Goal: Information Seeking & Learning: Learn about a topic

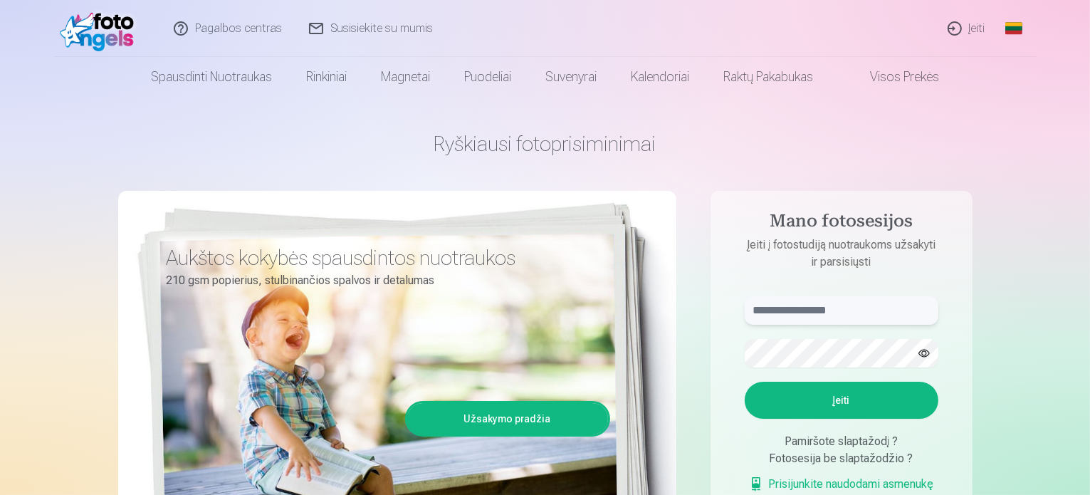
click at [764, 310] on input "text" at bounding box center [842, 310] width 194 height 28
type input "**********"
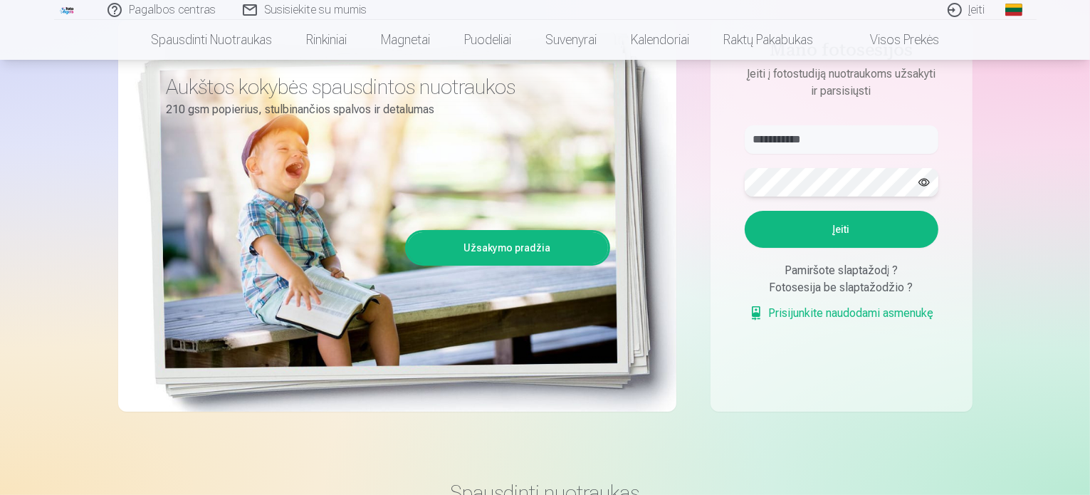
scroll to position [214, 0]
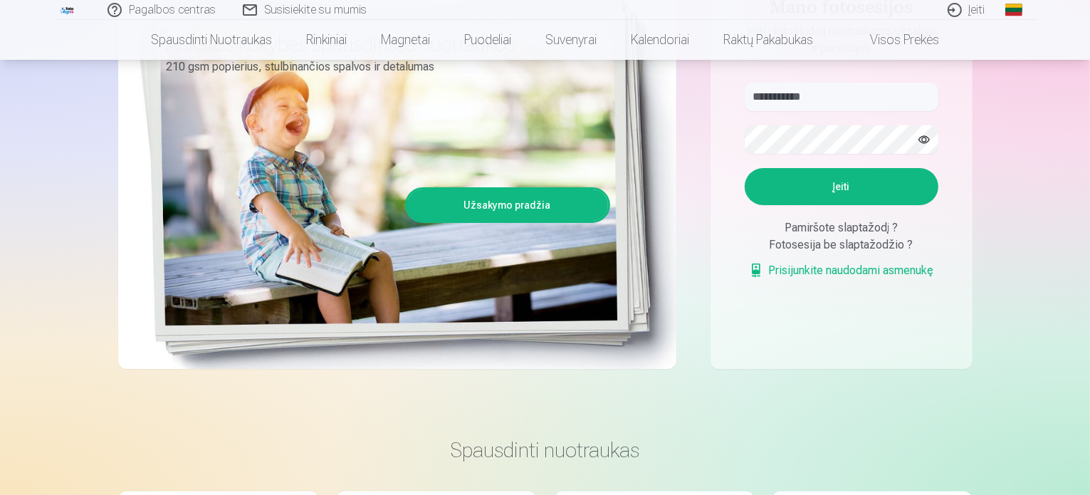
click at [839, 189] on button "Įeiti" at bounding box center [842, 186] width 194 height 37
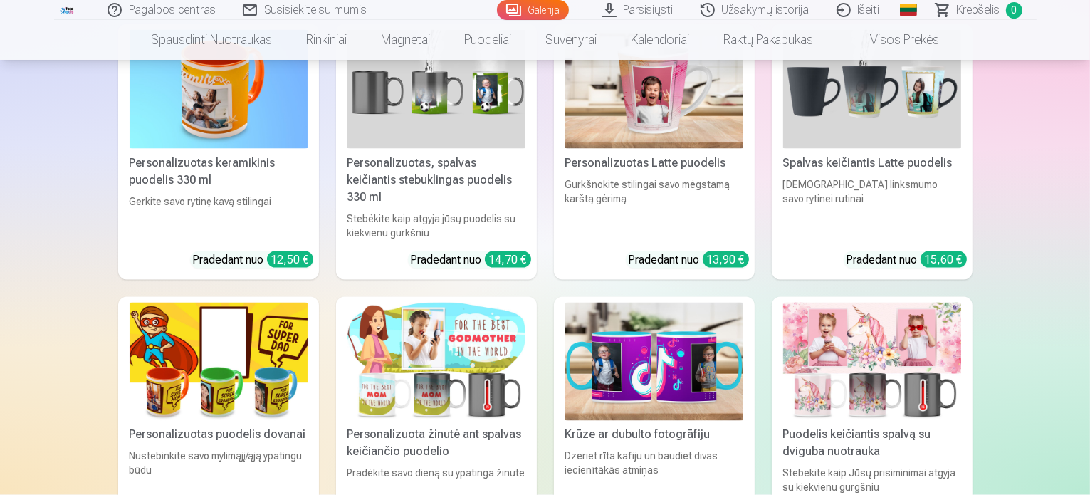
scroll to position [7913, 0]
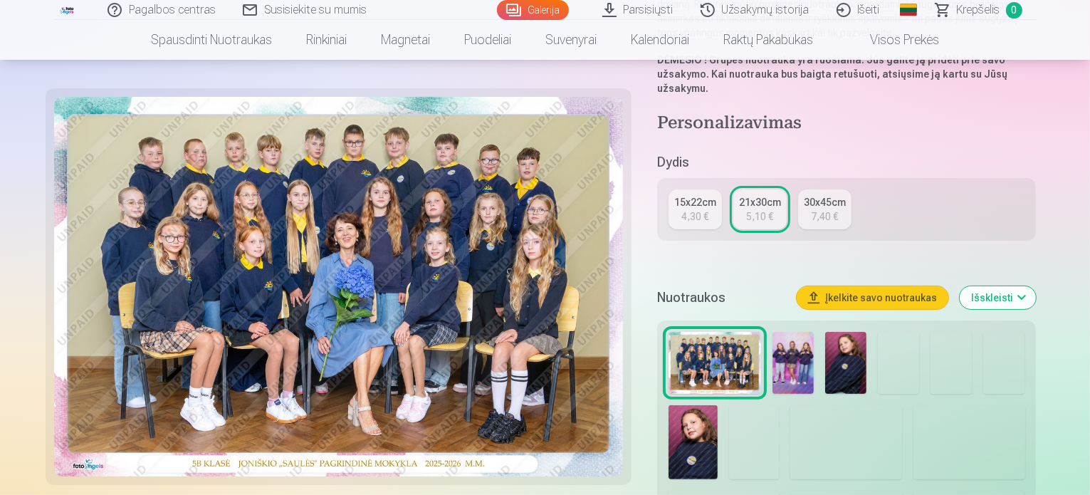
scroll to position [356, 0]
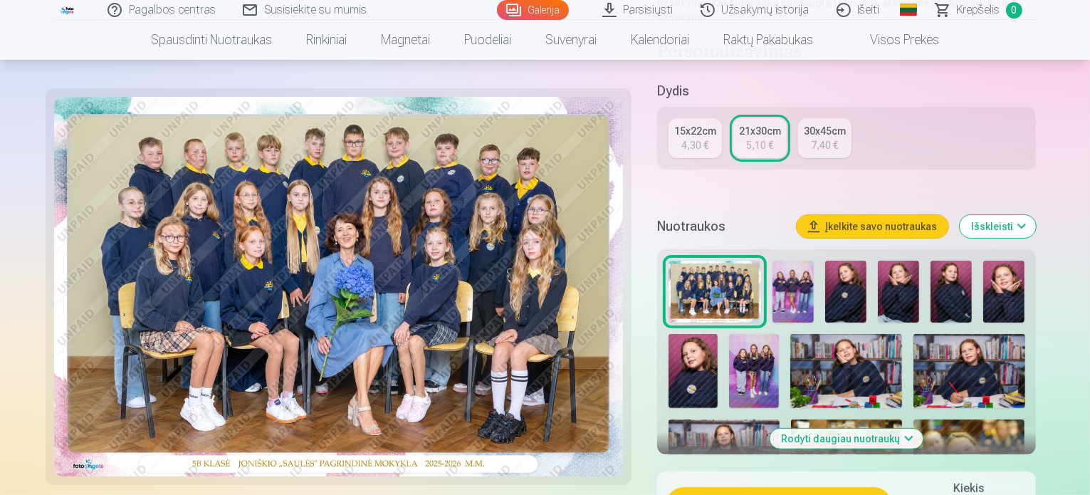
click at [718, 261] on img at bounding box center [715, 292] width 93 height 62
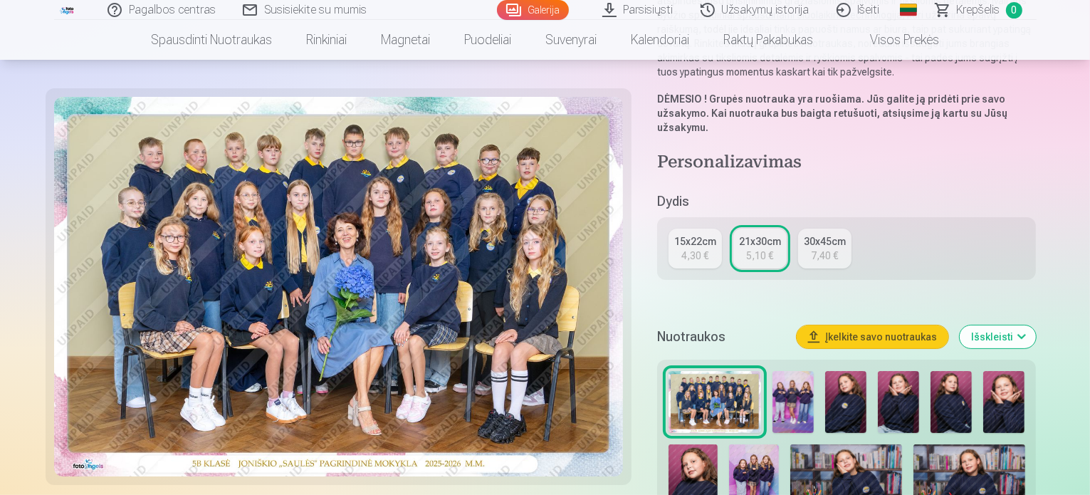
scroll to position [285, 0]
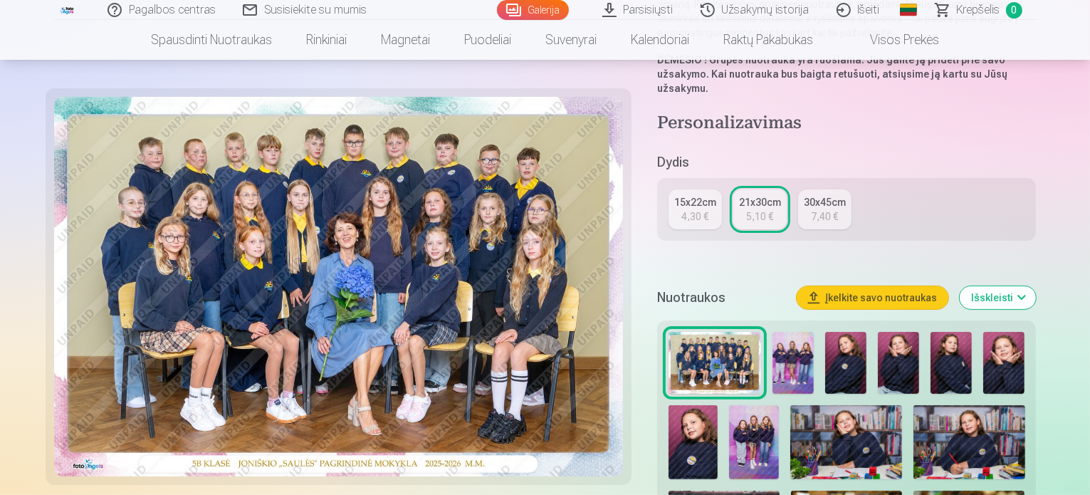
click at [804, 332] on img at bounding box center [793, 363] width 41 height 62
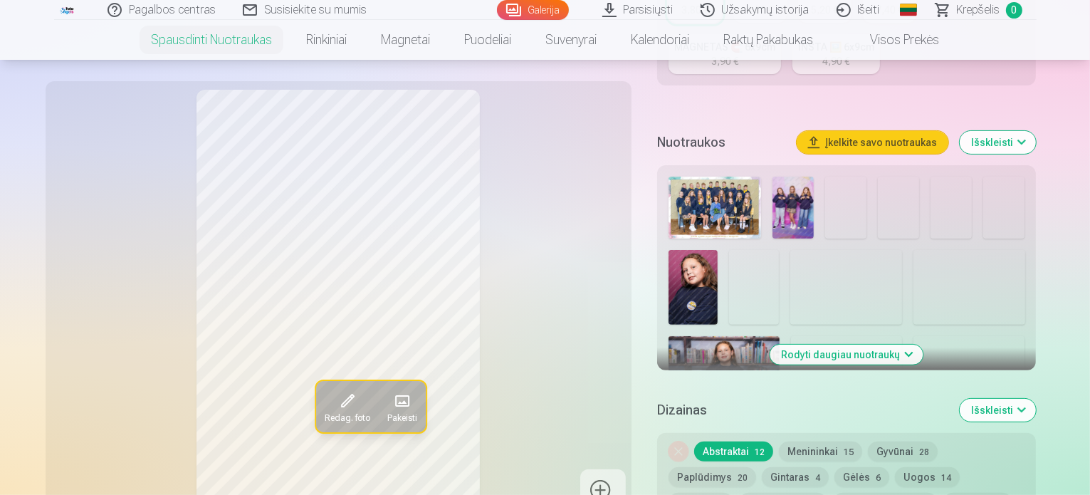
scroll to position [427, 0]
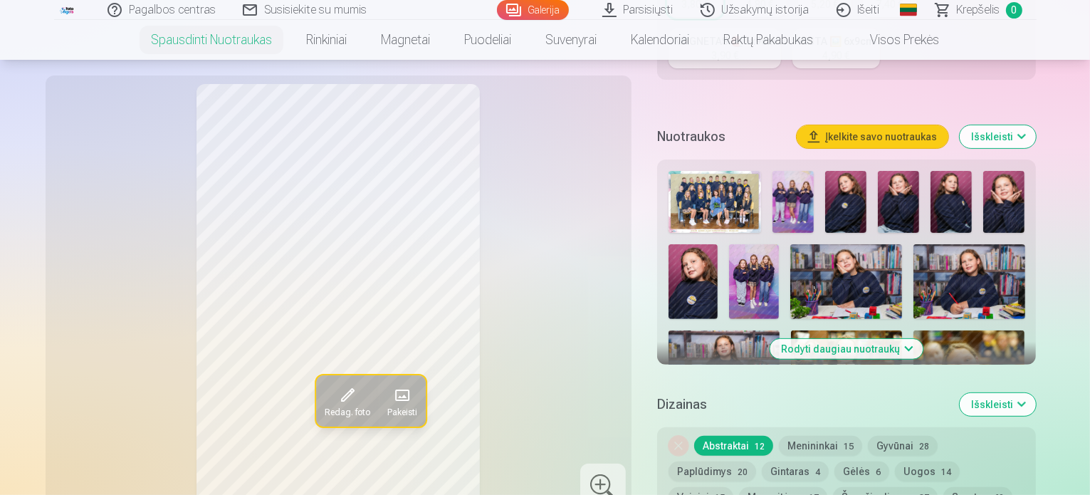
click at [924, 339] on button "Rodyti daugiau nuotraukų" at bounding box center [846, 349] width 153 height 20
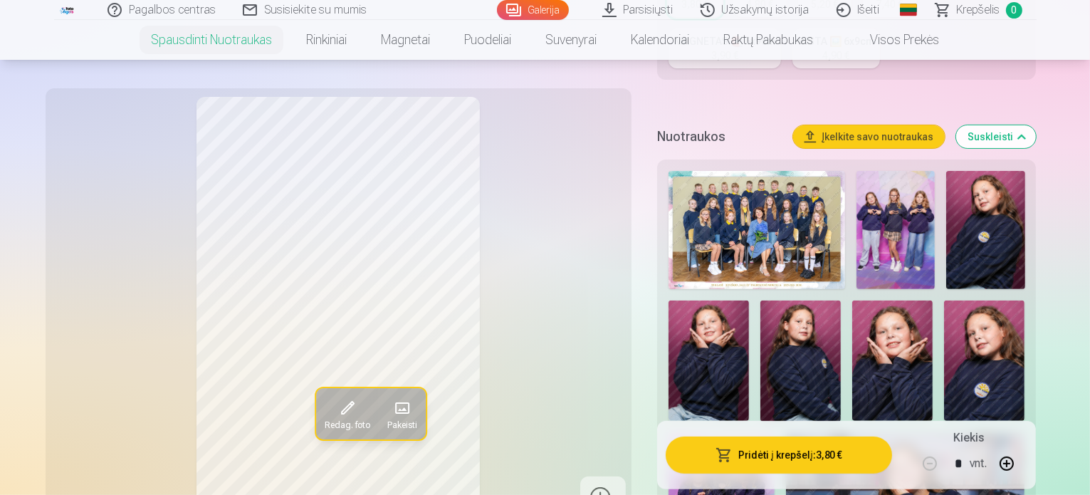
click at [879, 207] on img at bounding box center [896, 230] width 78 height 118
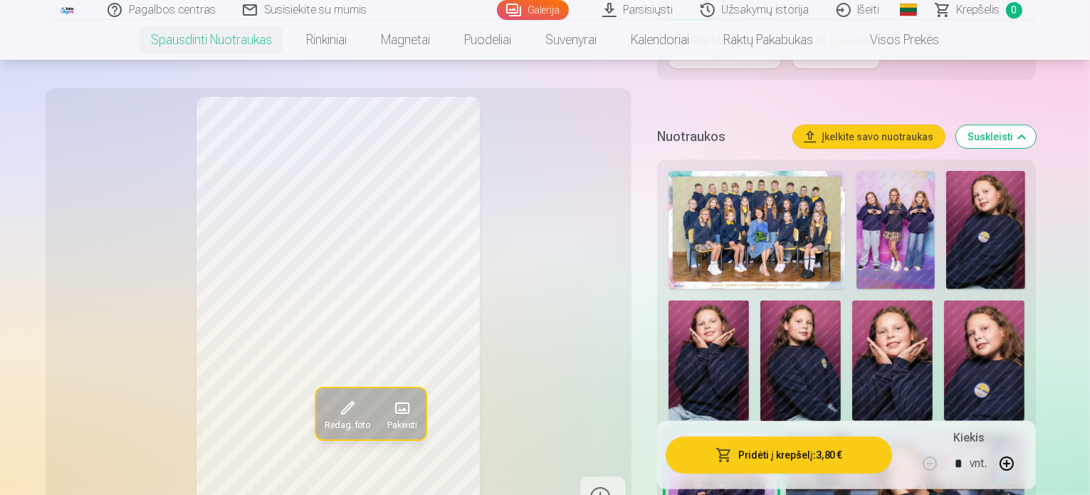
click at [979, 219] on img at bounding box center [985, 230] width 78 height 118
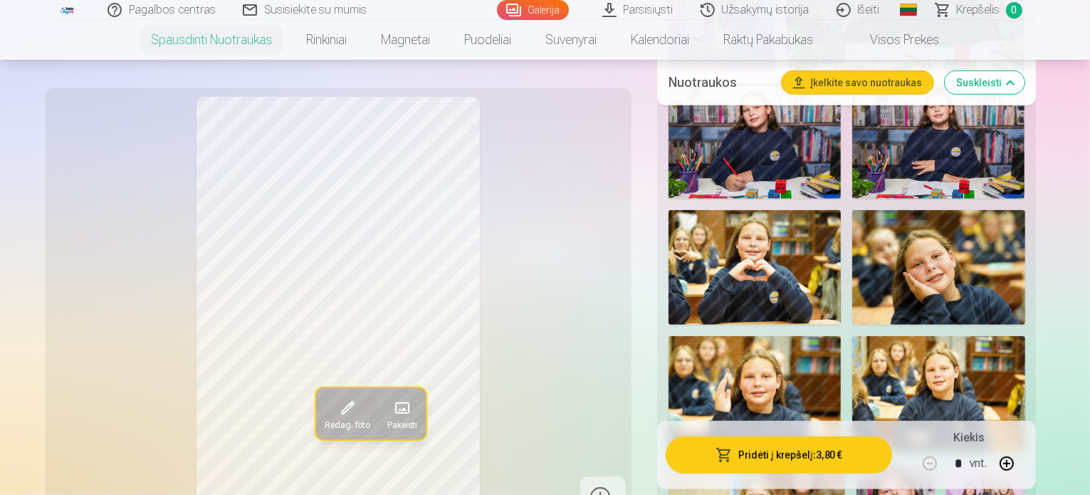
scroll to position [926, 0]
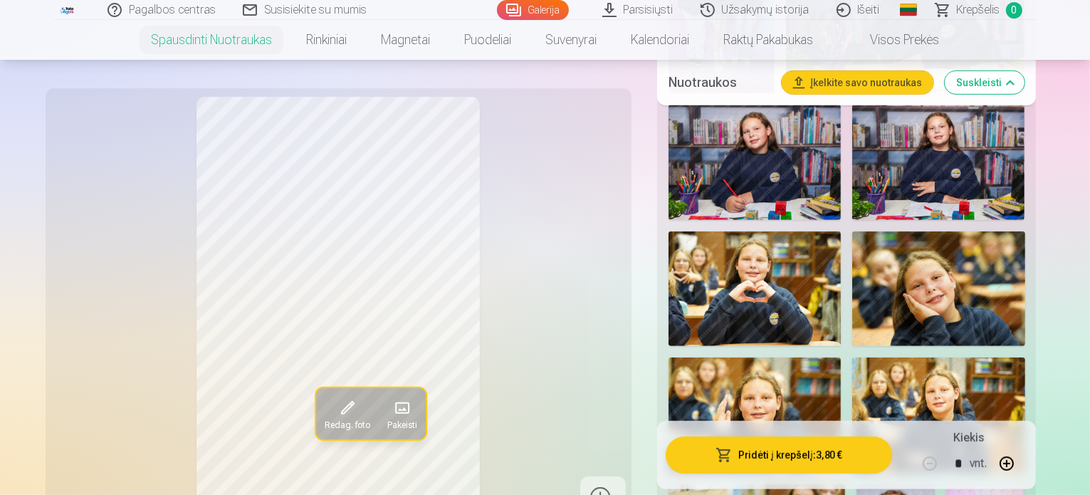
click at [852, 269] on img at bounding box center [938, 288] width 172 height 115
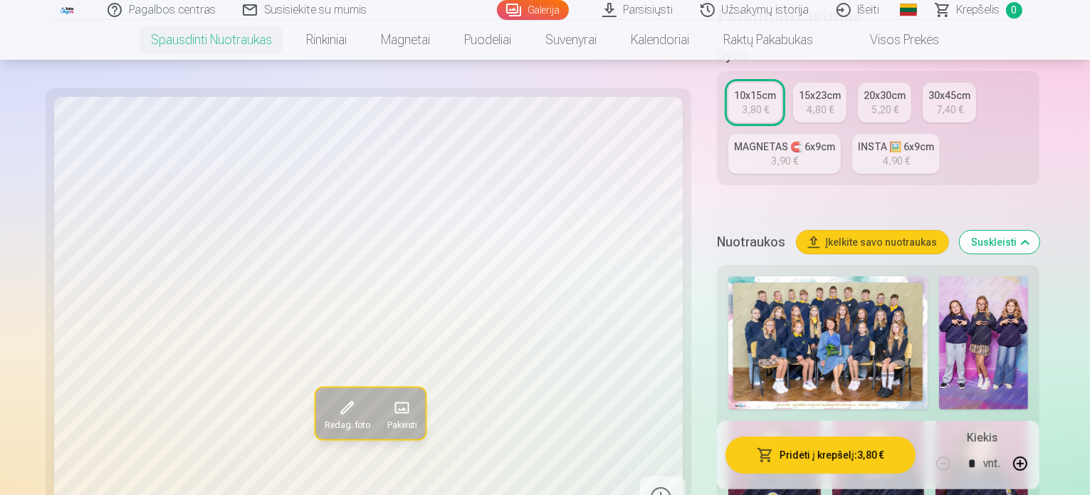
scroll to position [356, 0]
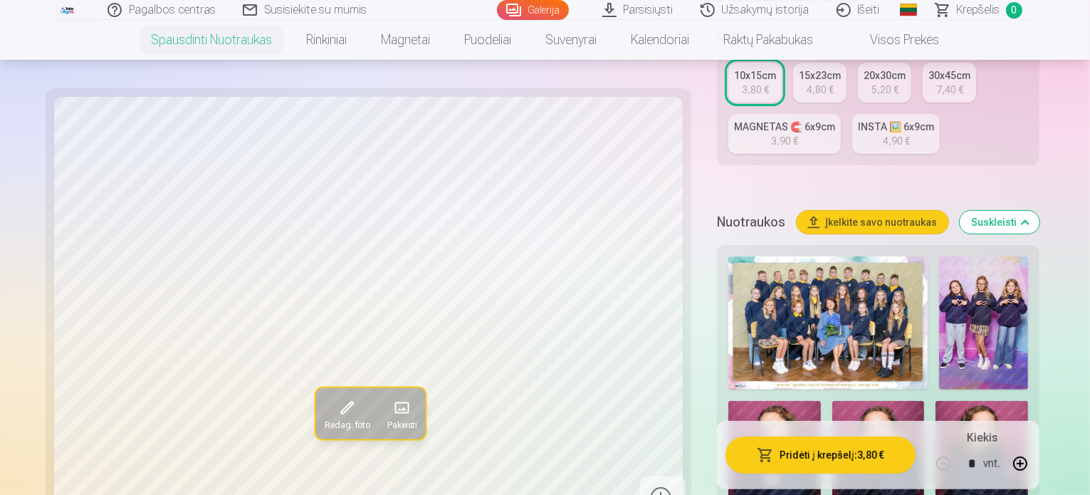
click at [748, 280] on img at bounding box center [827, 322] width 199 height 133
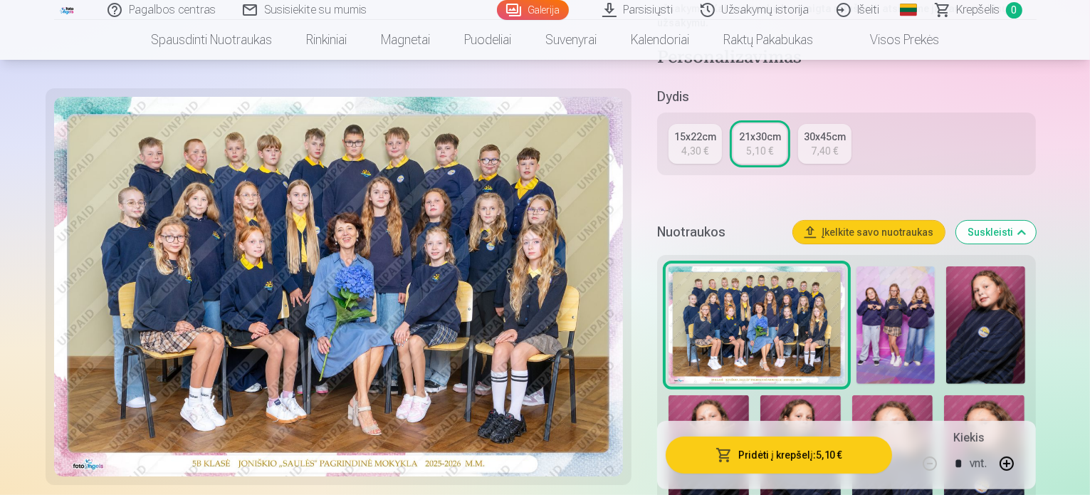
scroll to position [356, 0]
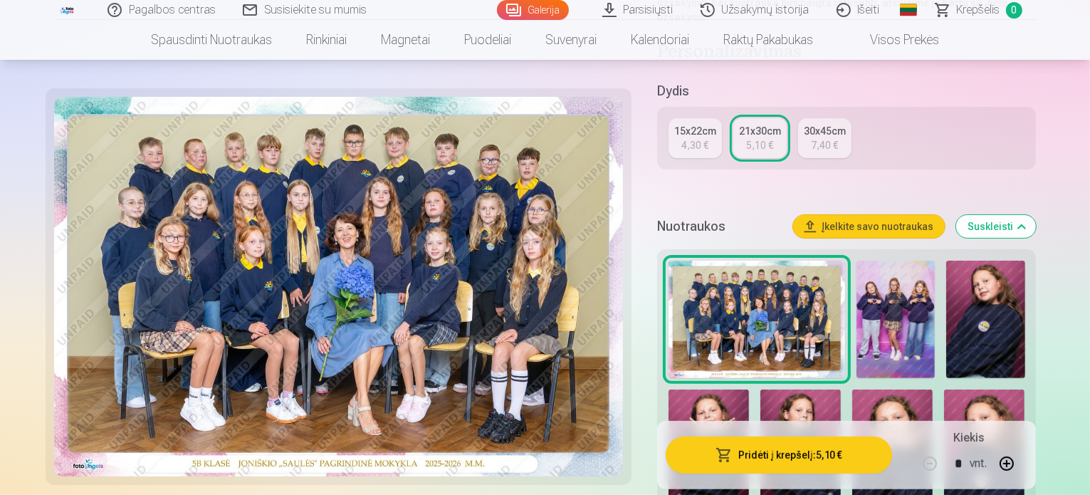
click at [358, 338] on img at bounding box center [338, 287] width 569 height 380
click at [875, 262] on img at bounding box center [896, 320] width 78 height 118
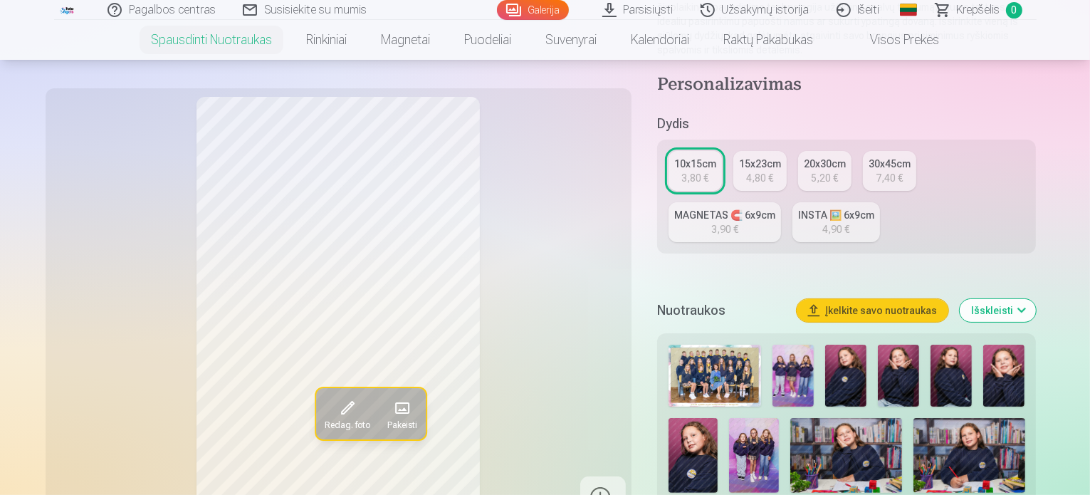
scroll to position [285, 0]
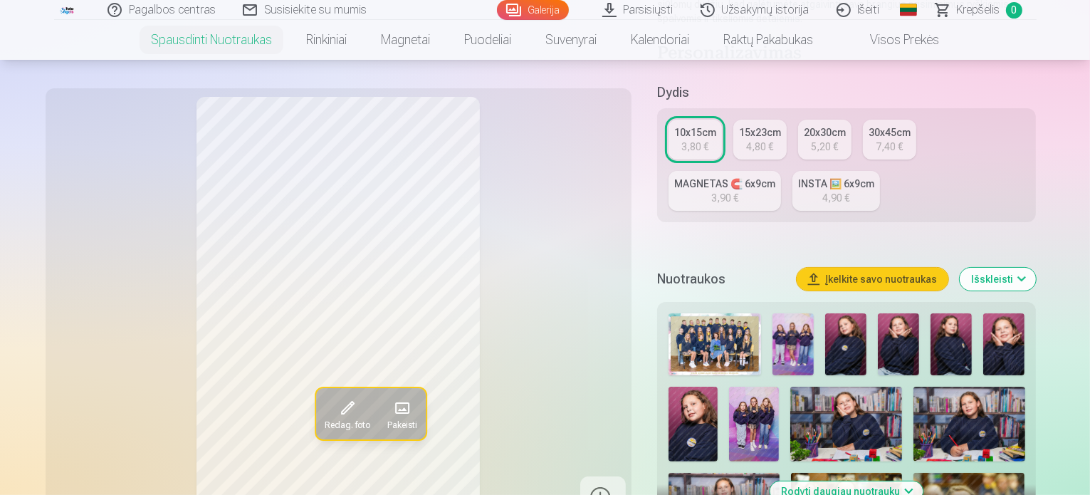
click at [797, 334] on img at bounding box center [793, 344] width 41 height 62
click at [852, 330] on img at bounding box center [845, 344] width 41 height 62
click at [899, 332] on img at bounding box center [898, 344] width 41 height 62
click at [961, 331] on img at bounding box center [951, 344] width 41 height 62
click at [1014, 327] on img at bounding box center [1003, 344] width 41 height 62
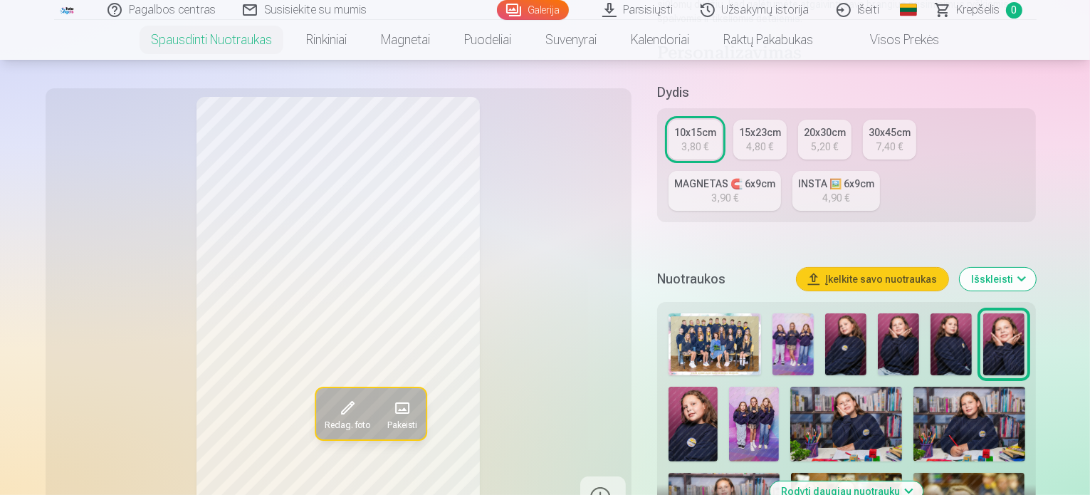
click at [718, 387] on img at bounding box center [694, 424] width 50 height 75
click at [729, 404] on img at bounding box center [754, 424] width 50 height 75
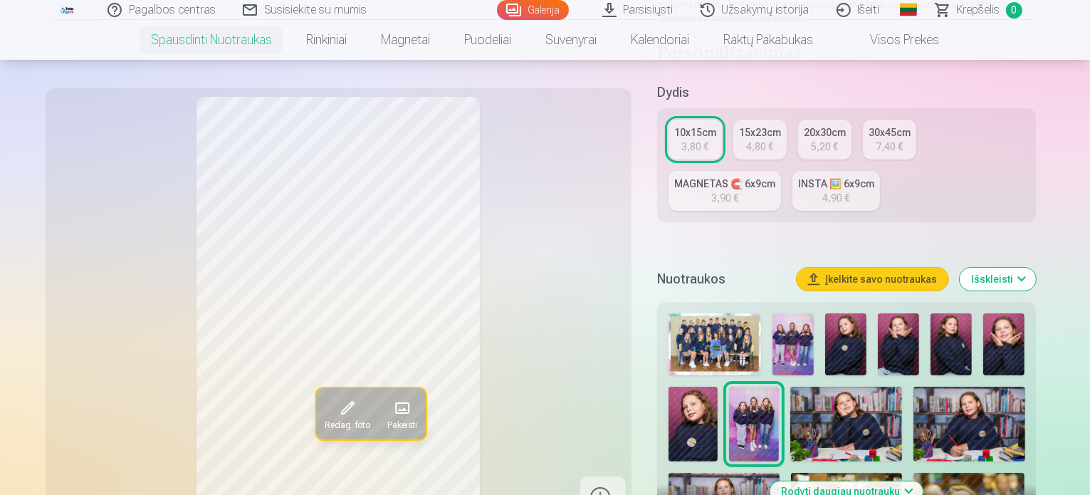
click at [790, 405] on img at bounding box center [846, 424] width 112 height 74
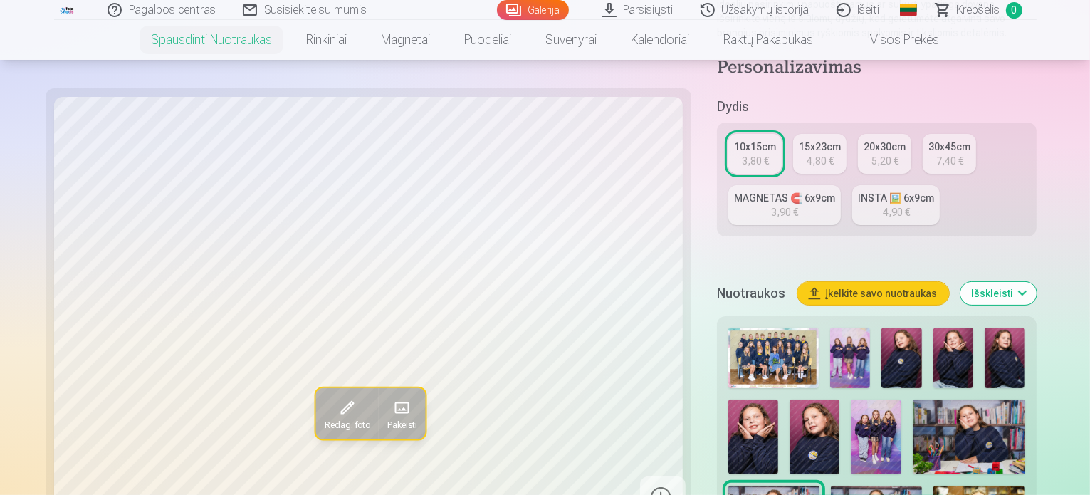
click at [390, 407] on span at bounding box center [401, 408] width 23 height 23
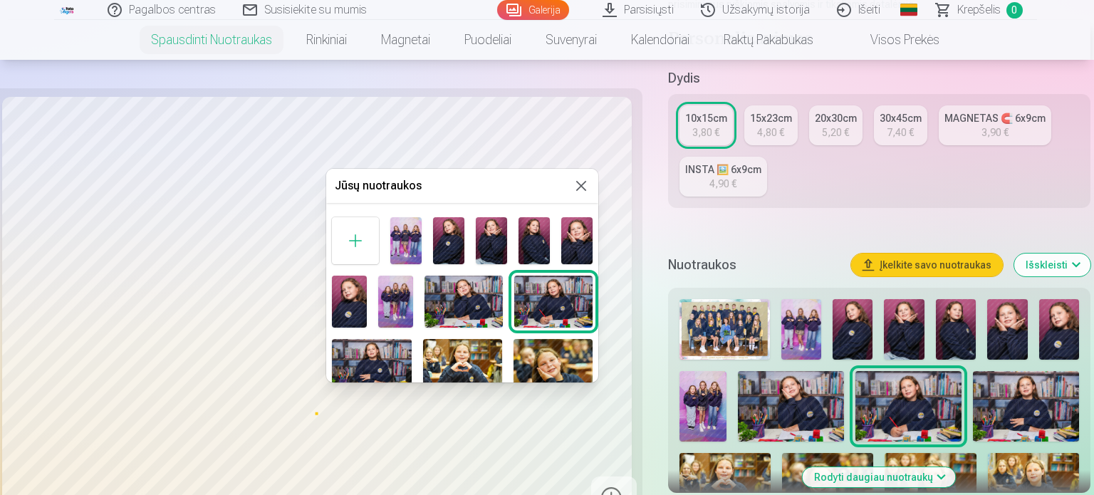
click at [377, 352] on img at bounding box center [371, 365] width 79 height 53
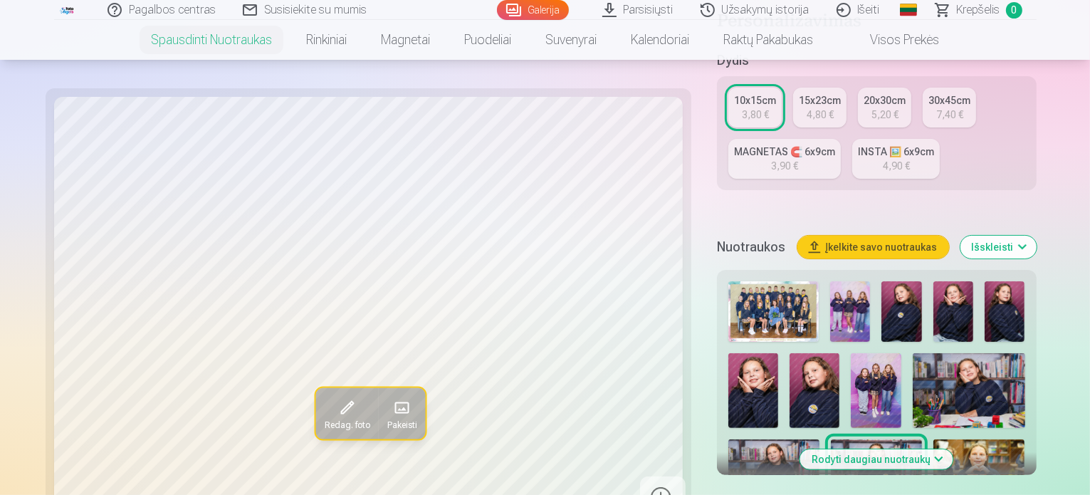
scroll to position [356, 0]
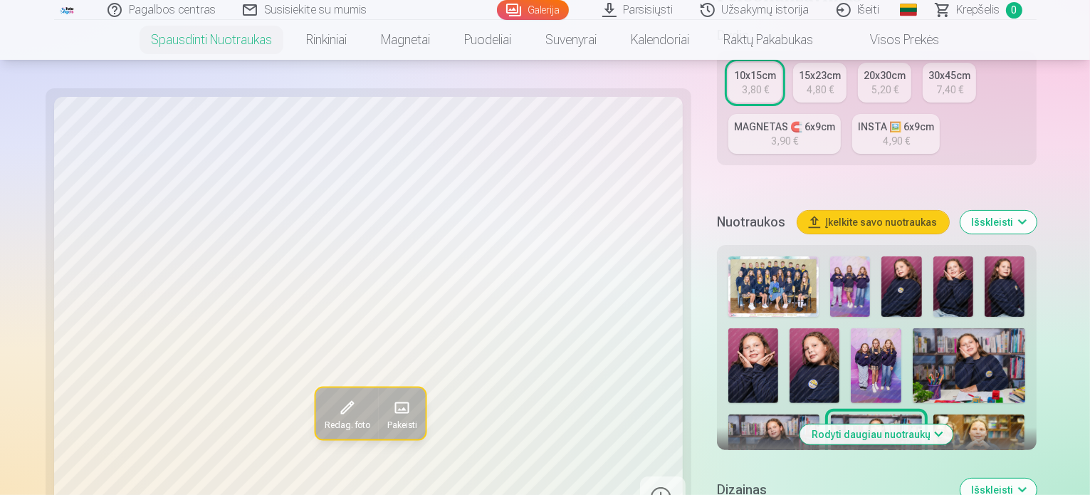
click at [933, 414] on img at bounding box center [978, 444] width 91 height 61
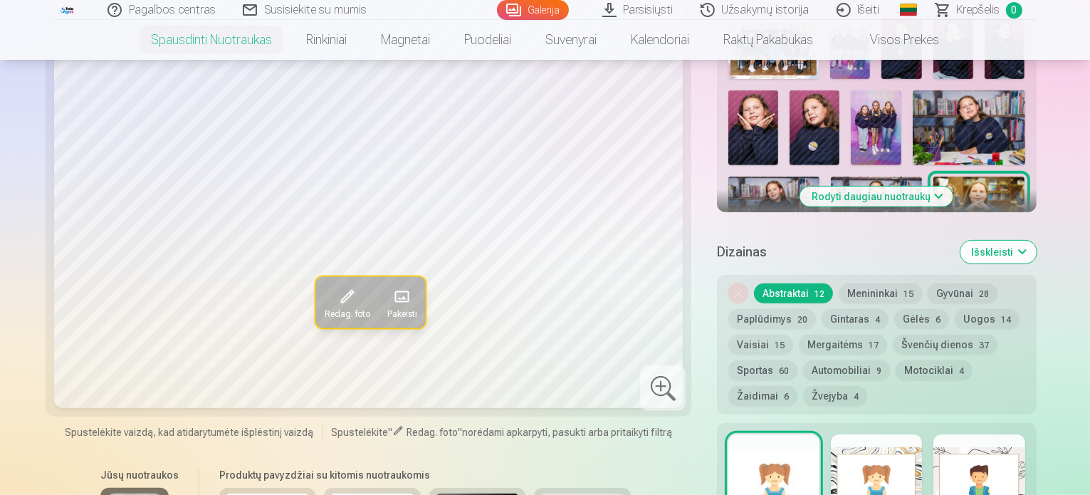
scroll to position [570, 0]
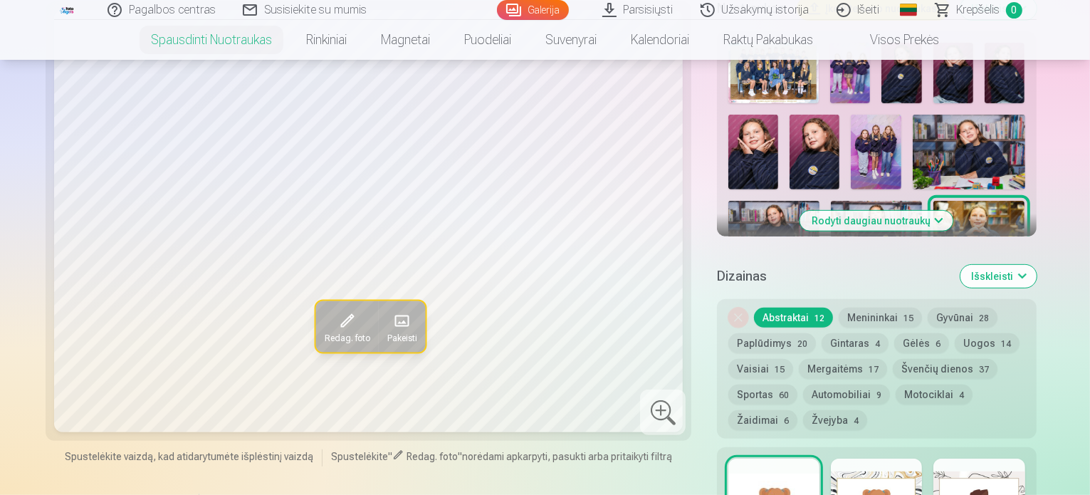
click at [1037, 265] on button "Išskleisti" at bounding box center [999, 276] width 76 height 23
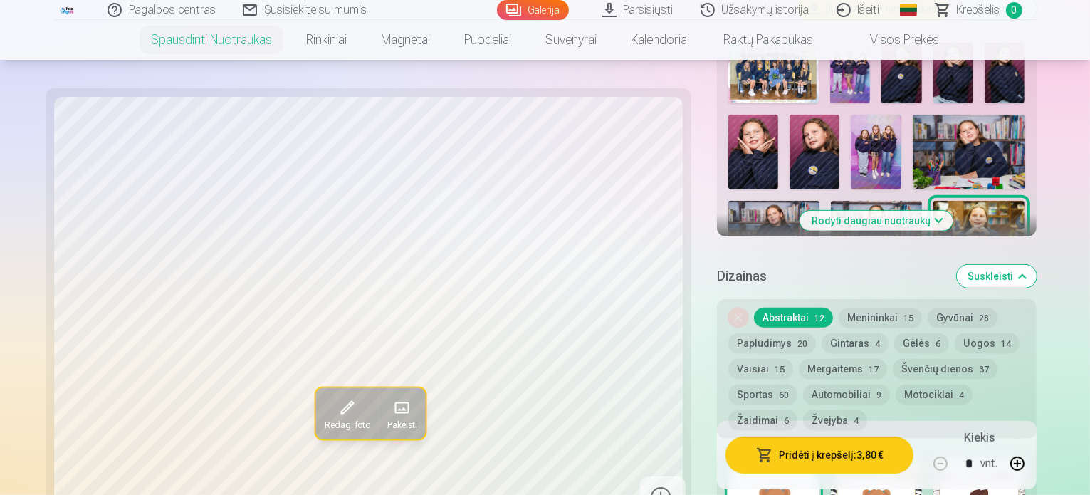
click at [797, 273] on img at bounding box center [773, 303] width 91 height 61
click at [906, 273] on img at bounding box center [876, 303] width 91 height 61
click at [1025, 273] on img at bounding box center [978, 303] width 91 height 61
click at [938, 211] on button "Rodyti daugiau nuotraukų" at bounding box center [876, 221] width 153 height 20
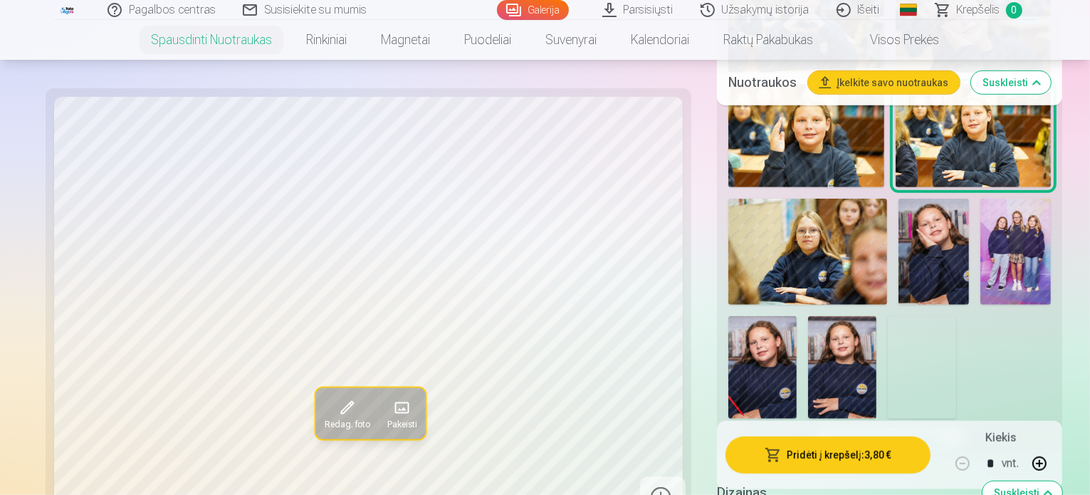
scroll to position [1139, 0]
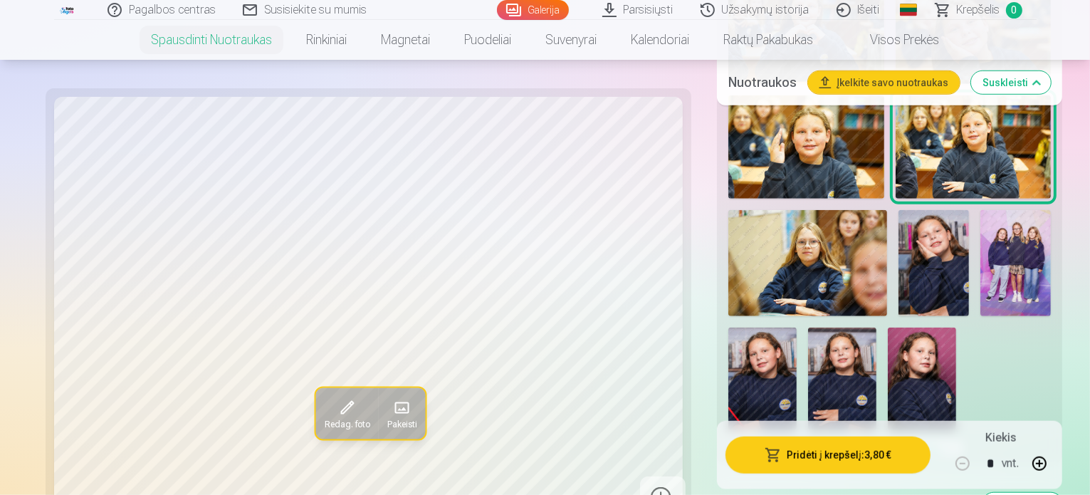
click at [956, 328] on img at bounding box center [922, 379] width 68 height 103
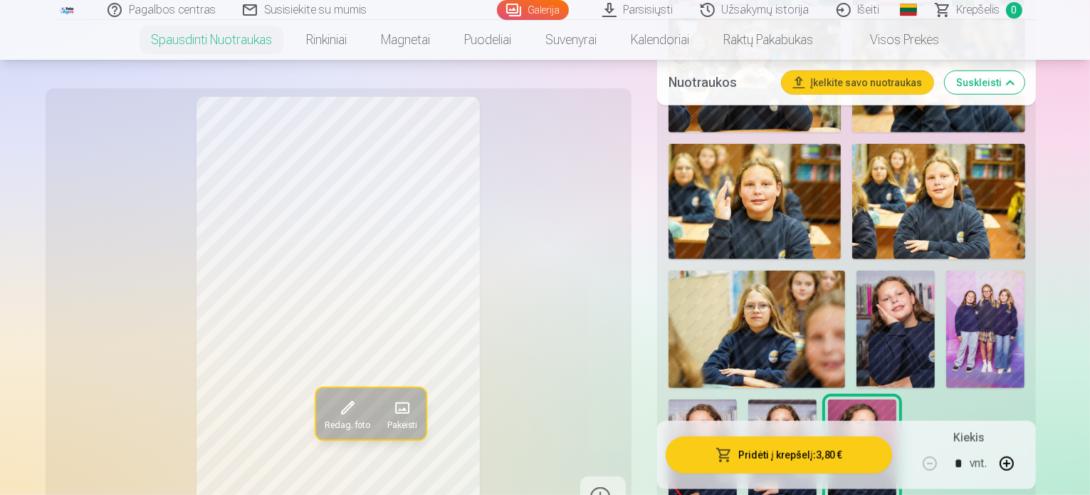
click at [817, 399] on img at bounding box center [782, 450] width 68 height 103
click at [737, 399] on img at bounding box center [703, 450] width 68 height 103
click at [946, 291] on img at bounding box center [985, 330] width 78 height 118
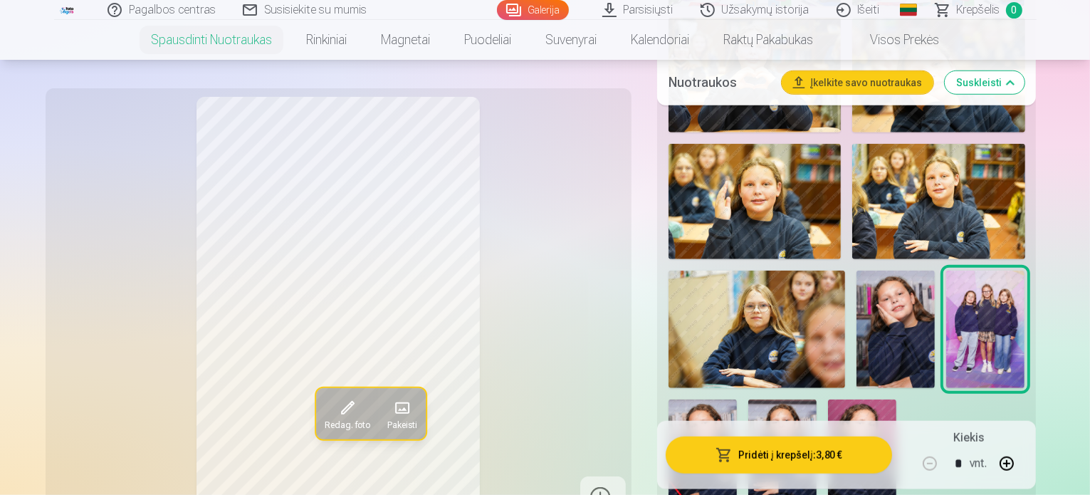
click at [935, 271] on img at bounding box center [896, 329] width 78 height 117
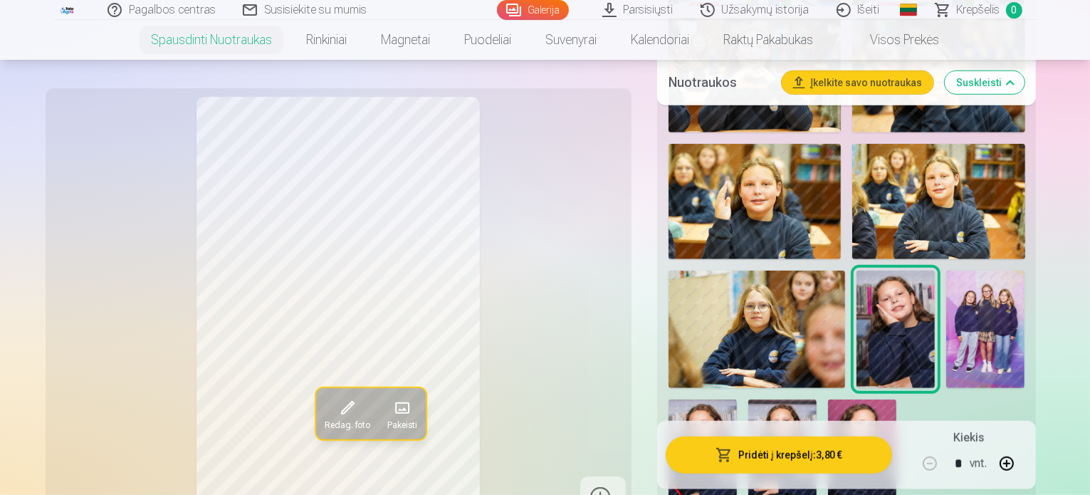
click at [845, 271] on img at bounding box center [757, 329] width 177 height 117
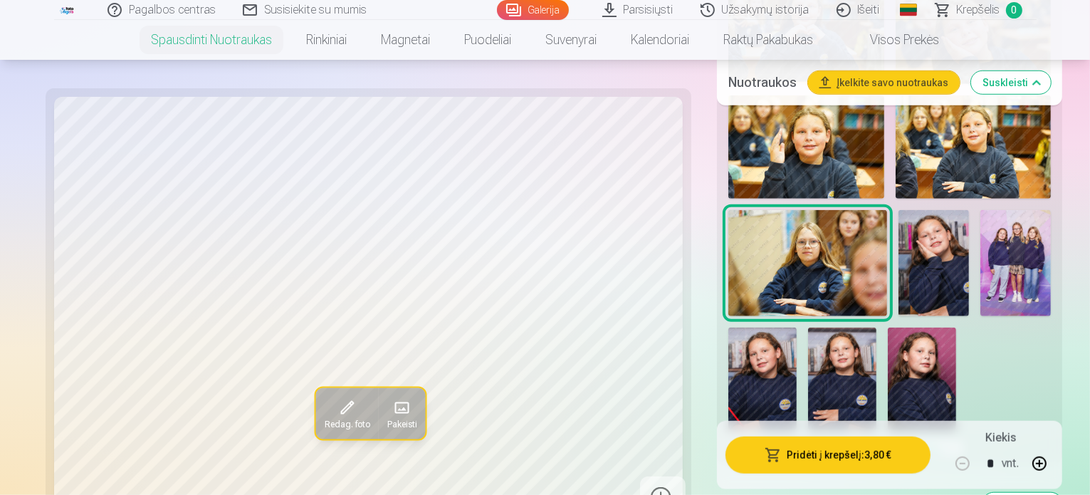
click at [896, 179] on img at bounding box center [974, 147] width 156 height 104
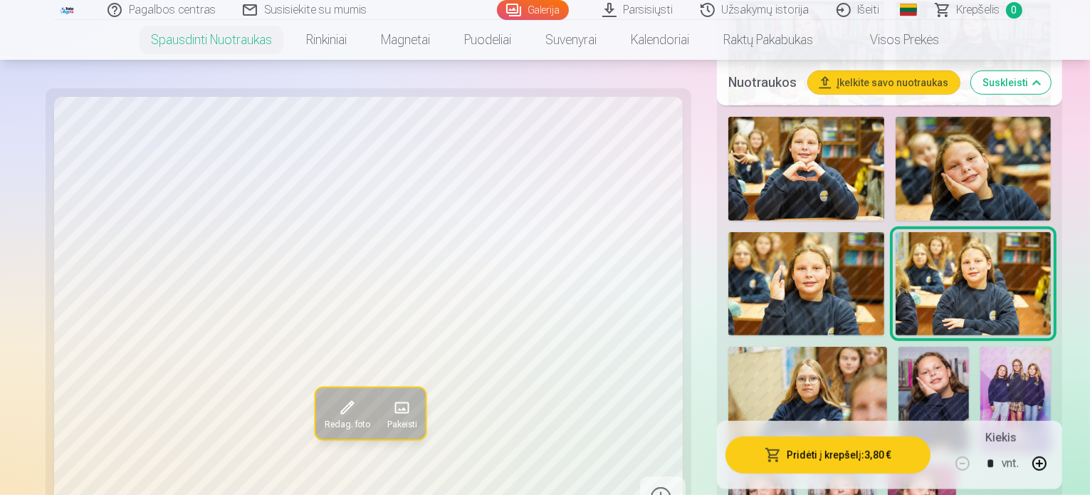
scroll to position [997, 0]
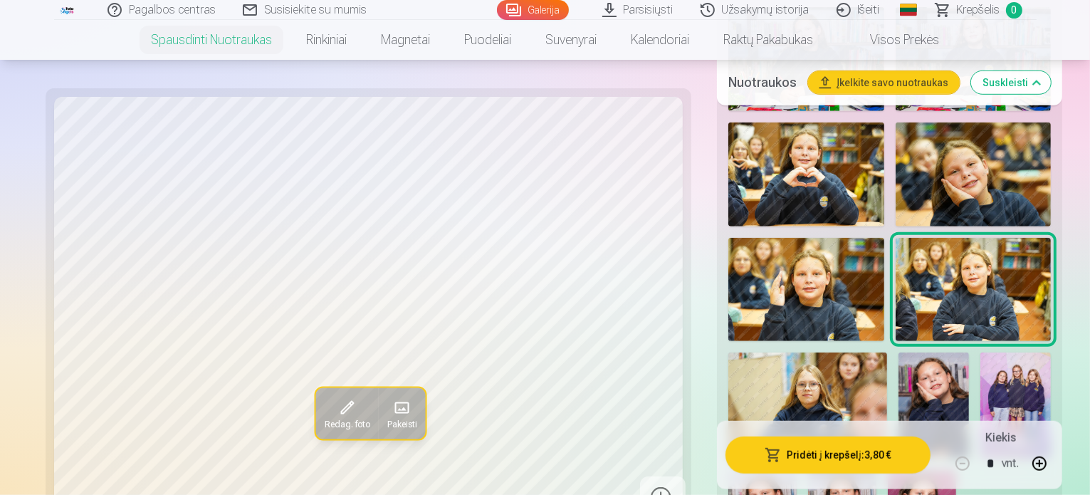
click at [884, 238] on img at bounding box center [806, 290] width 156 height 104
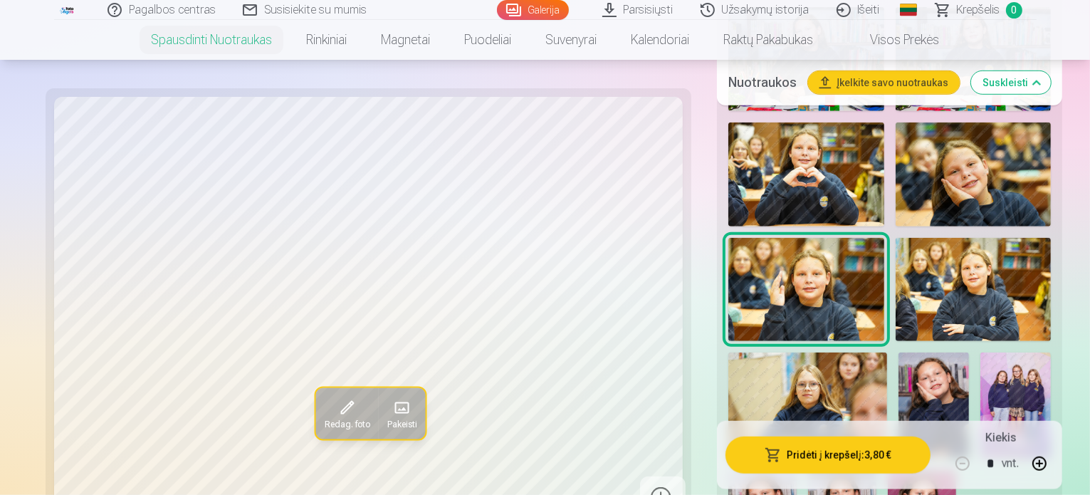
click at [896, 193] on img at bounding box center [974, 174] width 156 height 104
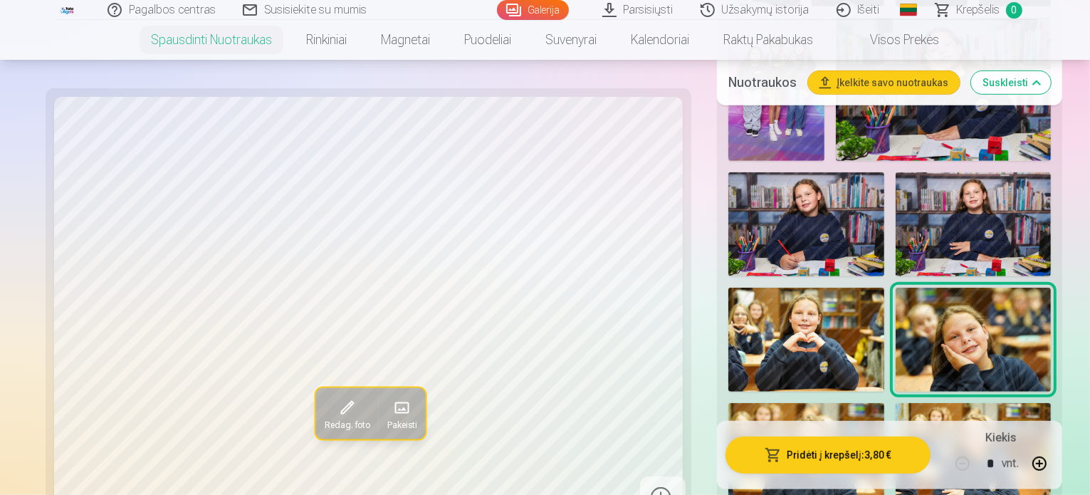
scroll to position [783, 0]
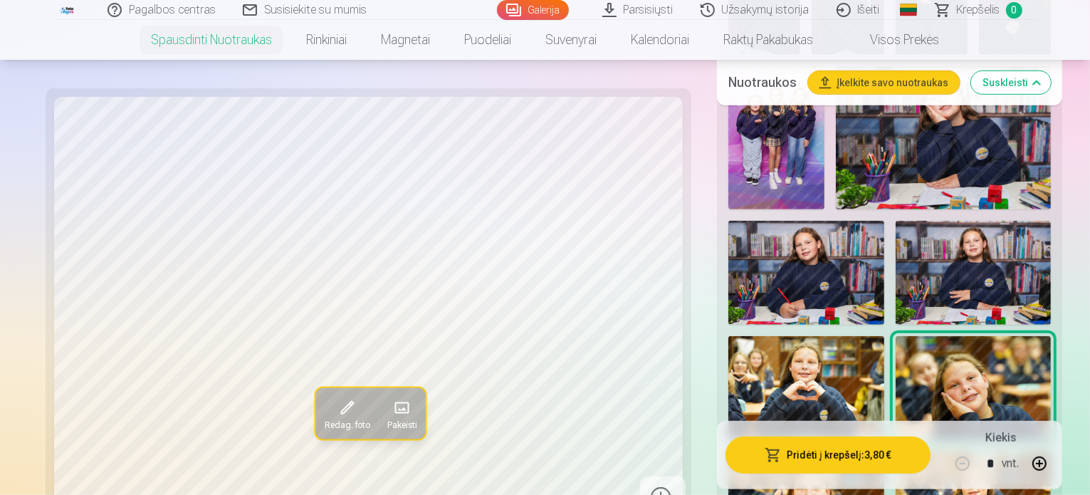
click at [884, 336] on img at bounding box center [806, 388] width 156 height 104
click at [896, 260] on img at bounding box center [974, 273] width 156 height 104
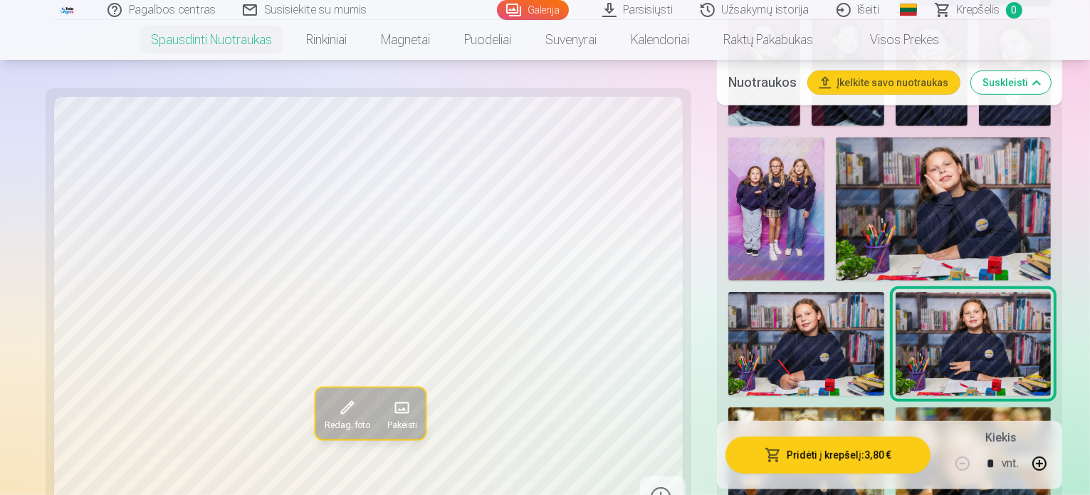
scroll to position [641, 0]
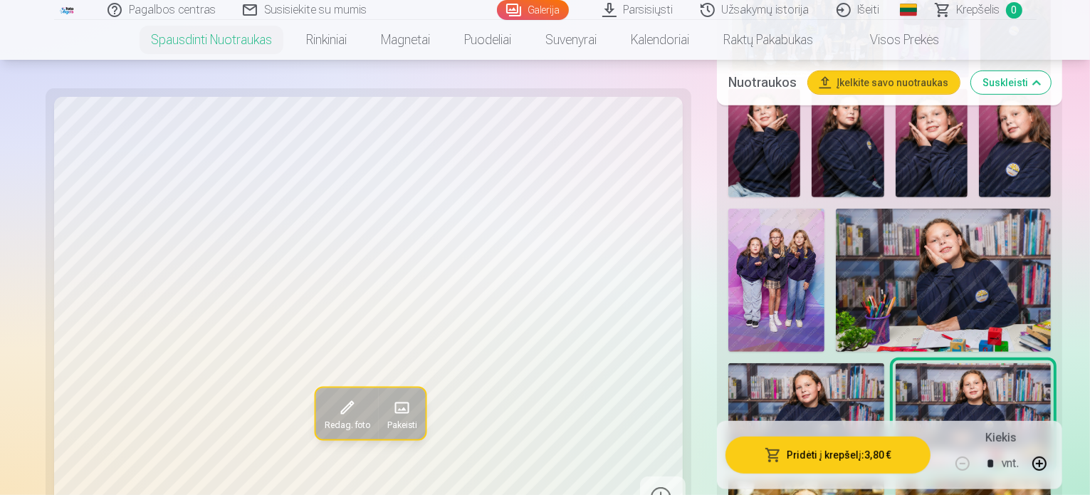
click at [884, 363] on img at bounding box center [806, 415] width 156 height 104
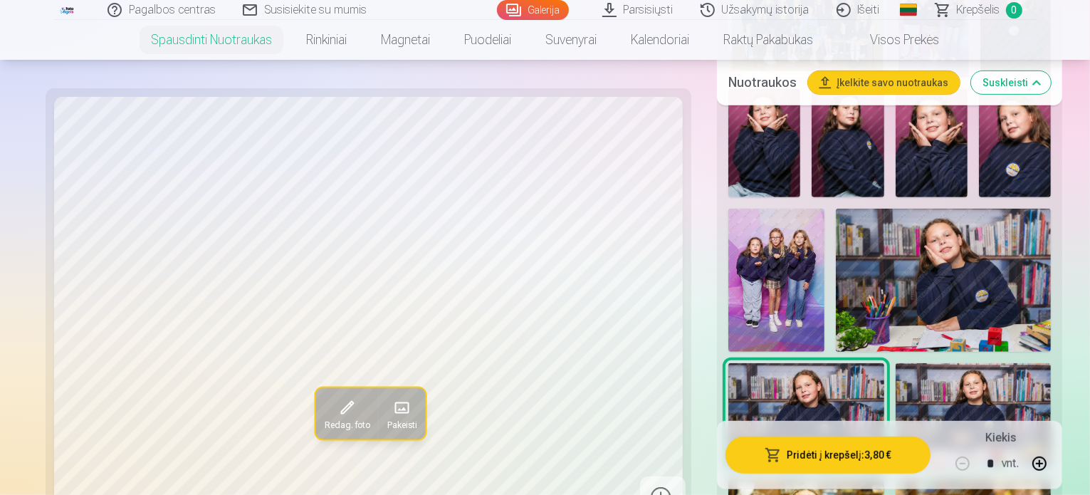
click at [836, 262] on img at bounding box center [944, 281] width 216 height 144
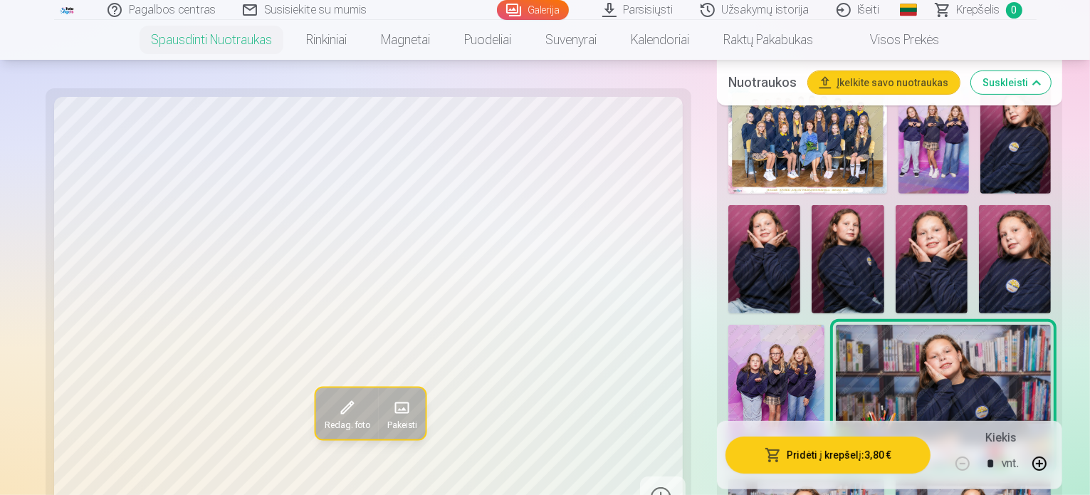
scroll to position [498, 0]
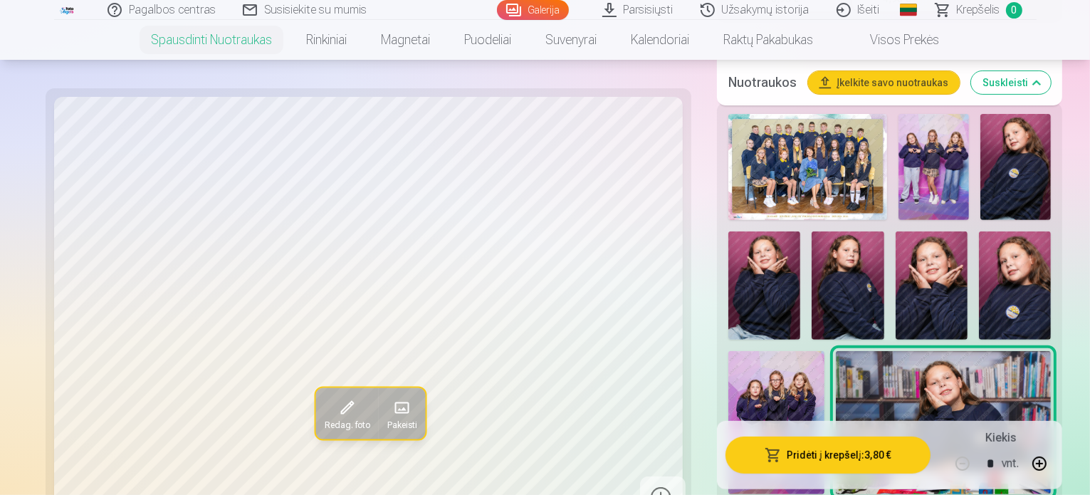
click at [824, 351] on img at bounding box center [775, 423] width 95 height 144
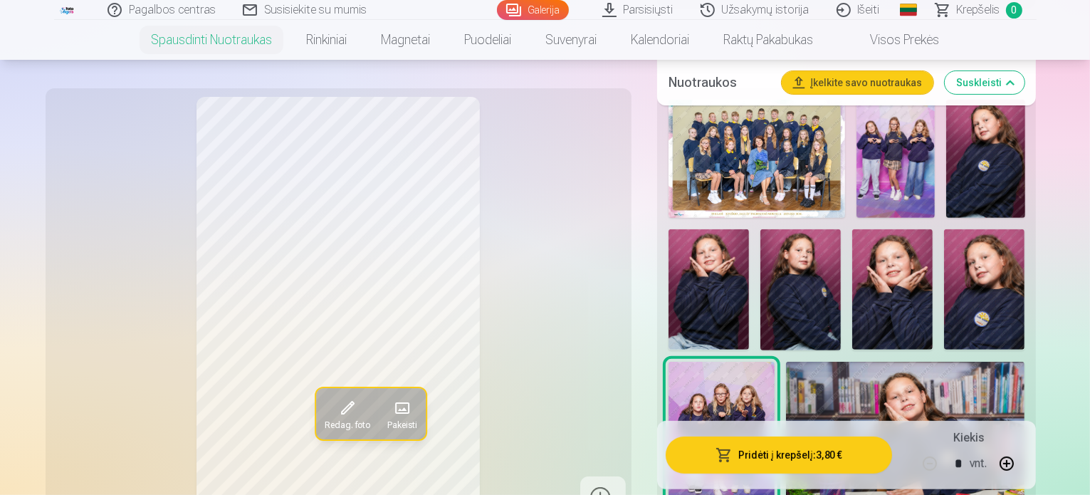
click at [944, 268] on img at bounding box center [984, 289] width 80 height 121
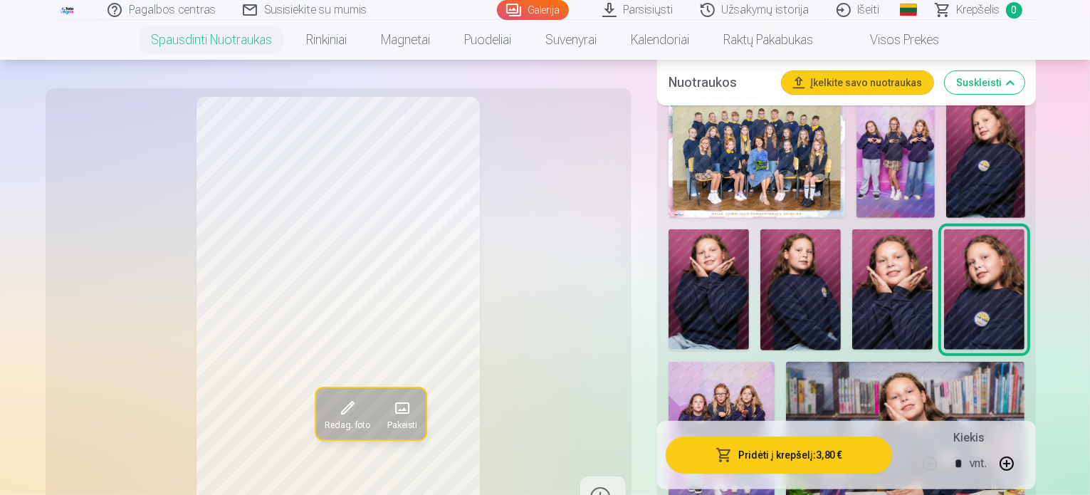
click at [852, 258] on img at bounding box center [892, 289] width 80 height 121
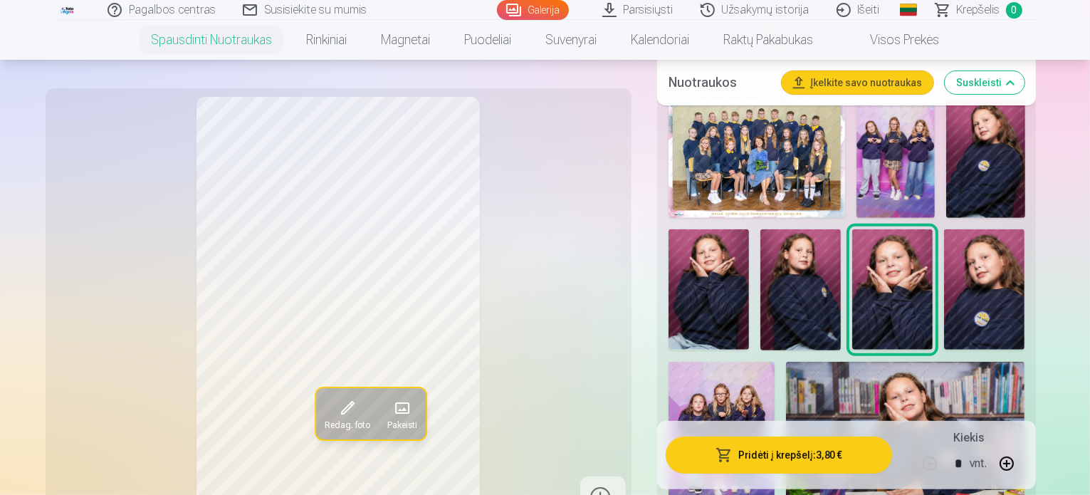
click at [760, 266] on img at bounding box center [800, 289] width 80 height 121
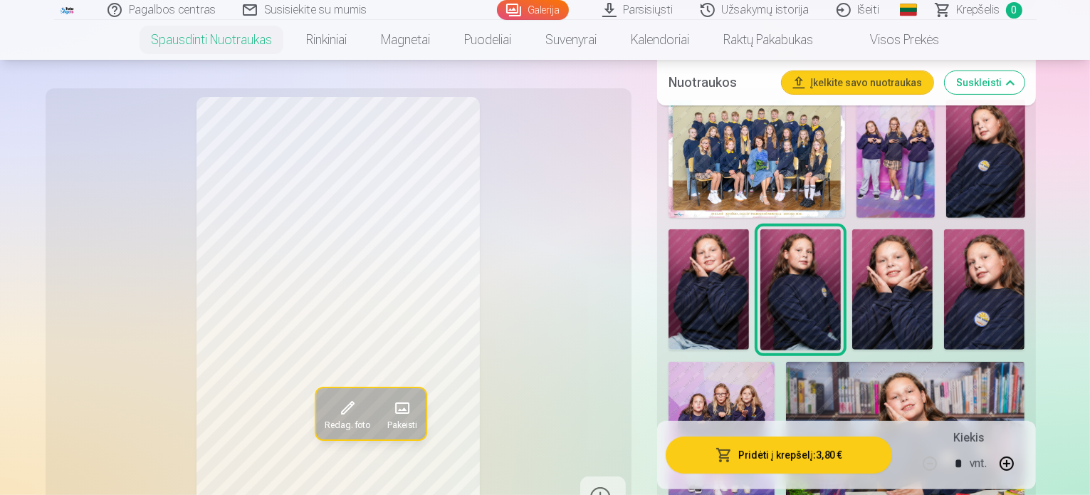
click at [852, 248] on img at bounding box center [892, 289] width 80 height 121
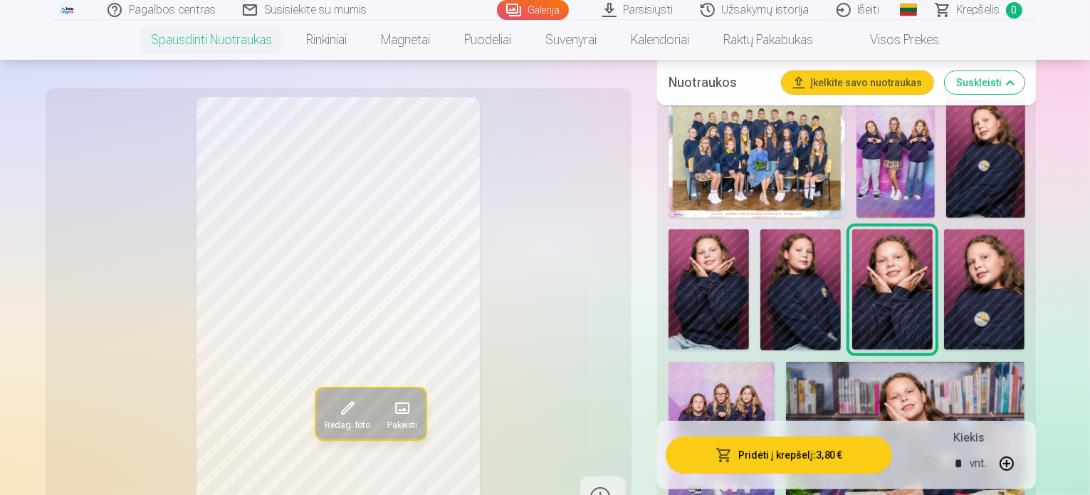
click at [944, 261] on img at bounding box center [984, 289] width 80 height 121
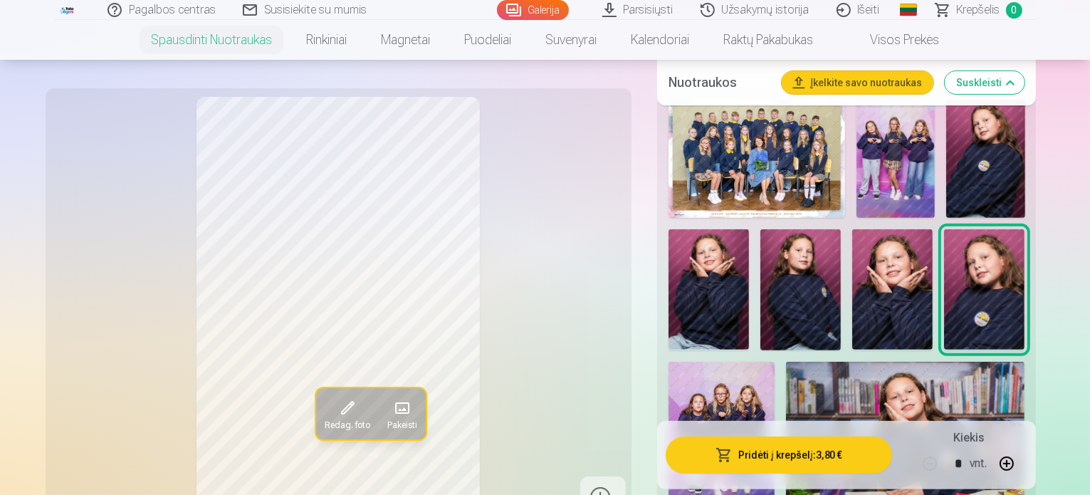
click at [852, 273] on img at bounding box center [892, 289] width 80 height 121
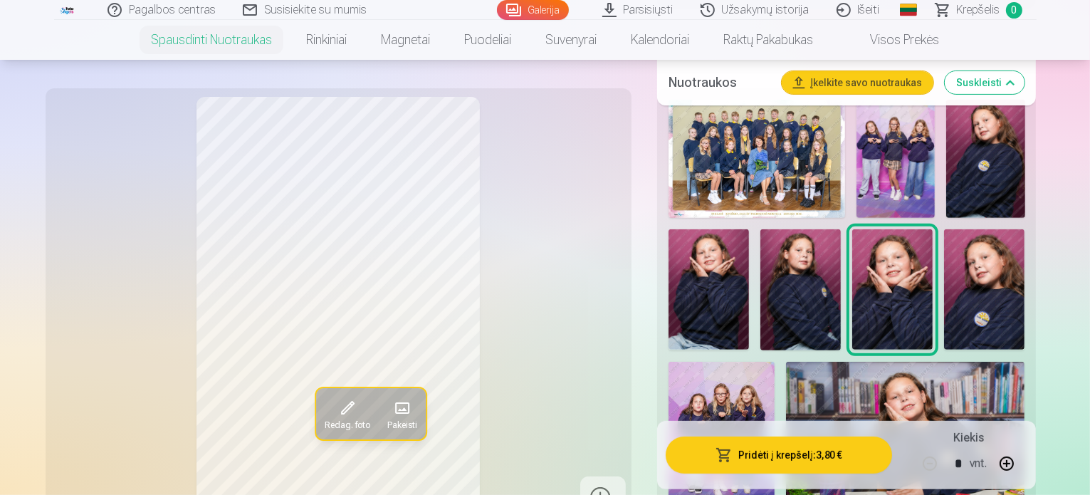
click at [760, 264] on img at bounding box center [800, 289] width 80 height 121
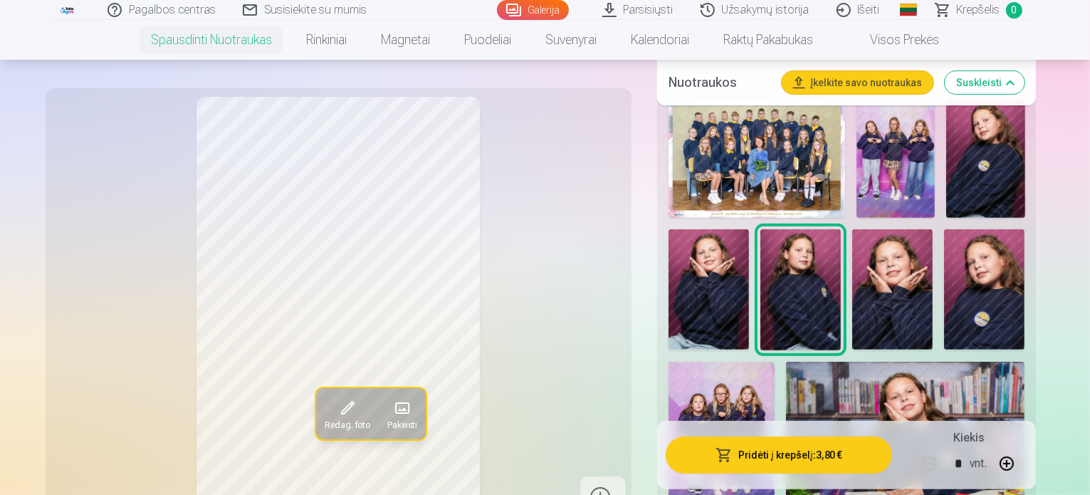
click at [944, 256] on img at bounding box center [984, 289] width 80 height 121
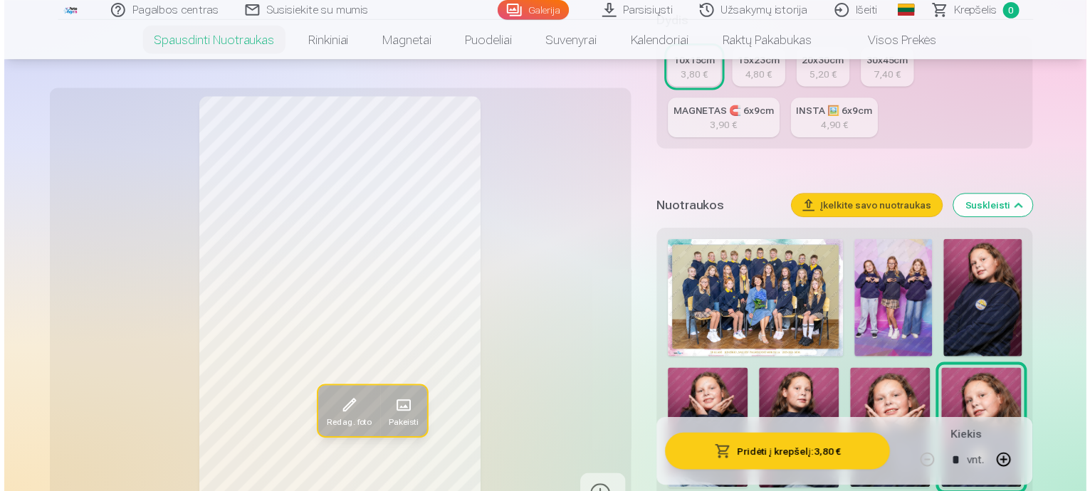
scroll to position [356, 0]
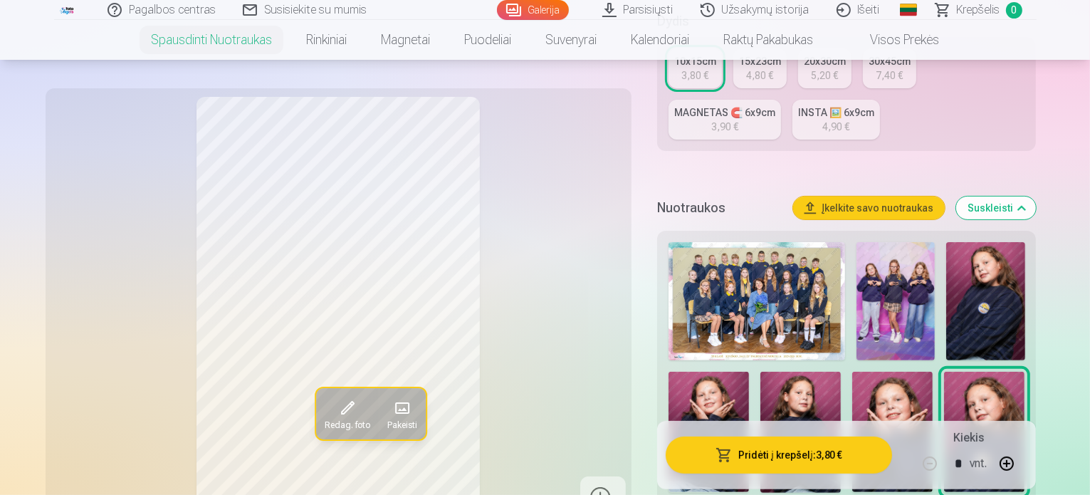
click at [749, 372] on img at bounding box center [709, 432] width 80 height 121
click at [965, 267] on img at bounding box center [985, 301] width 78 height 118
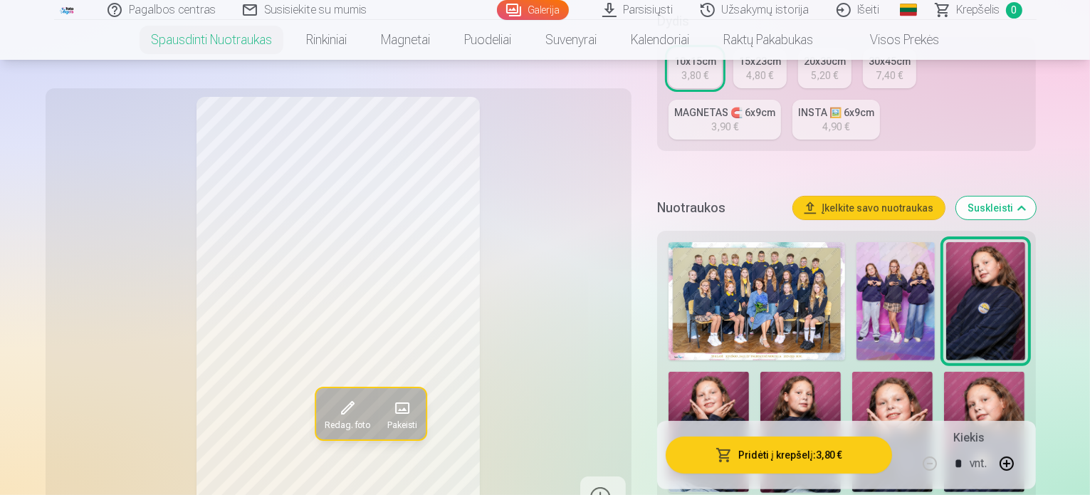
click at [887, 289] on img at bounding box center [896, 301] width 78 height 118
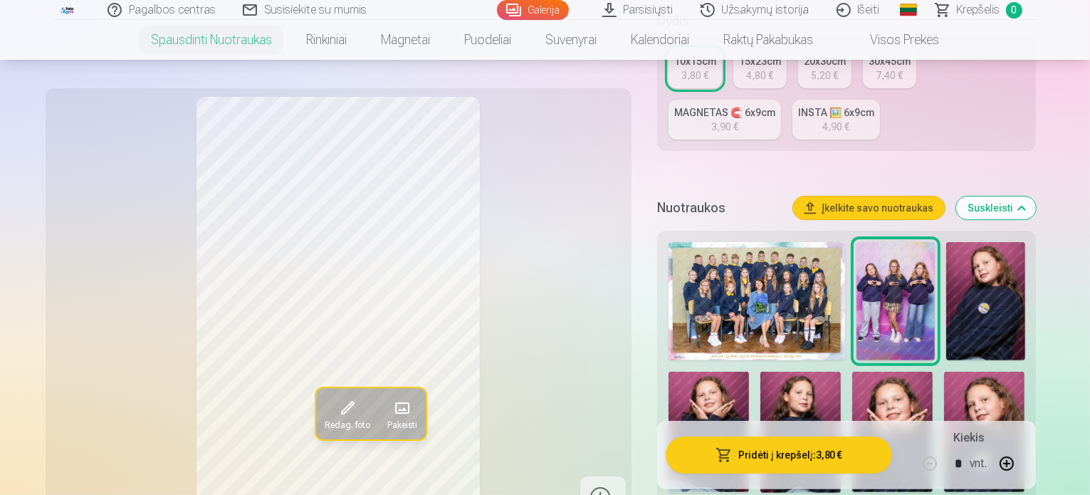
click at [970, 275] on img at bounding box center [985, 301] width 78 height 118
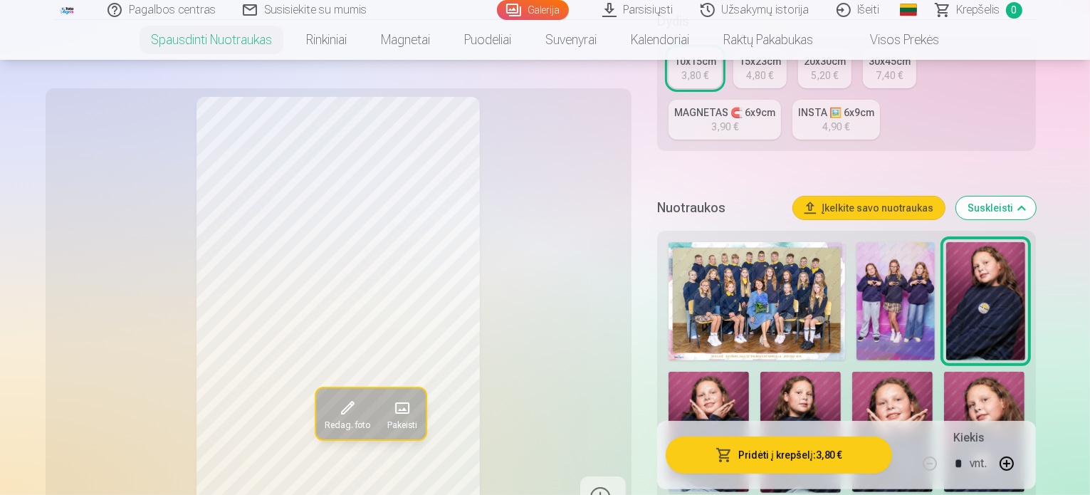
click at [767, 276] on img at bounding box center [757, 301] width 177 height 118
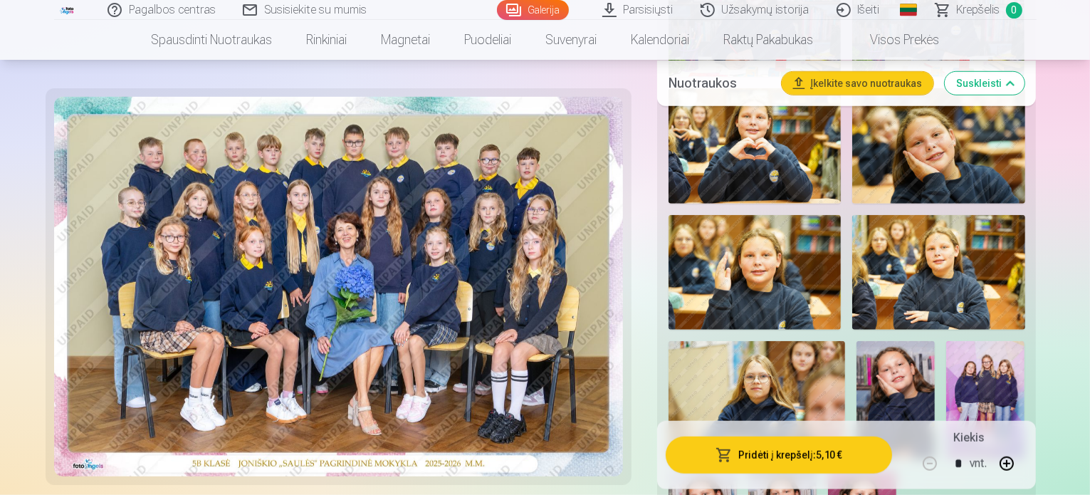
scroll to position [1139, 0]
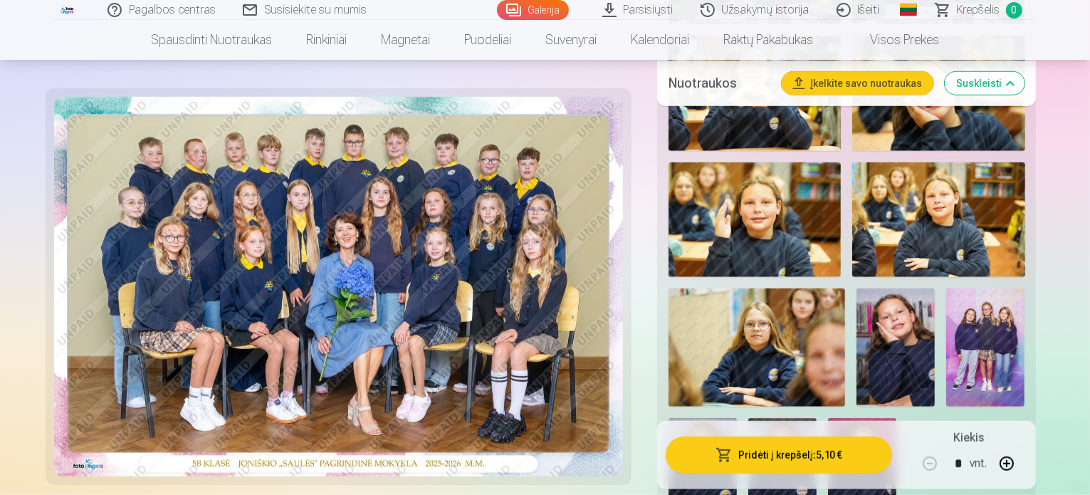
click at [946, 289] on img at bounding box center [985, 347] width 78 height 118
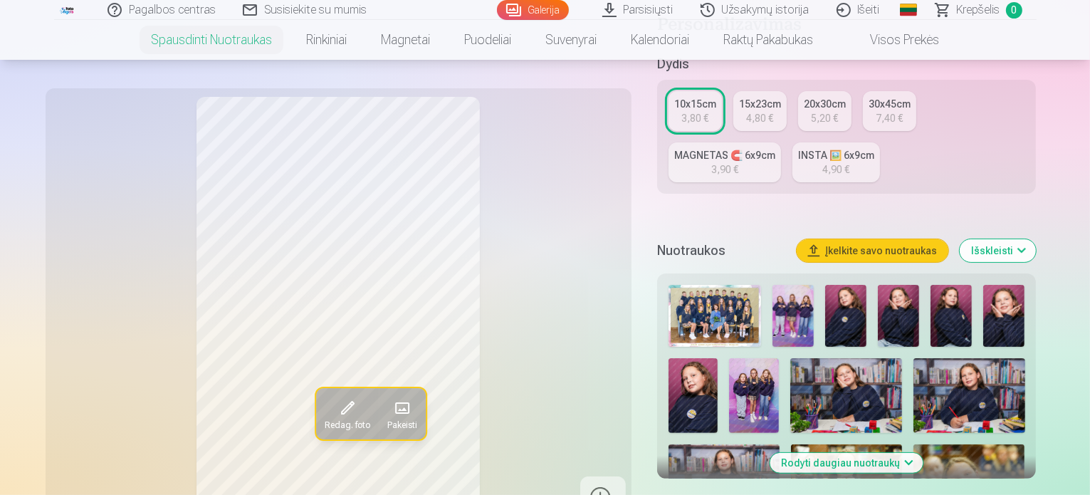
scroll to position [356, 0]
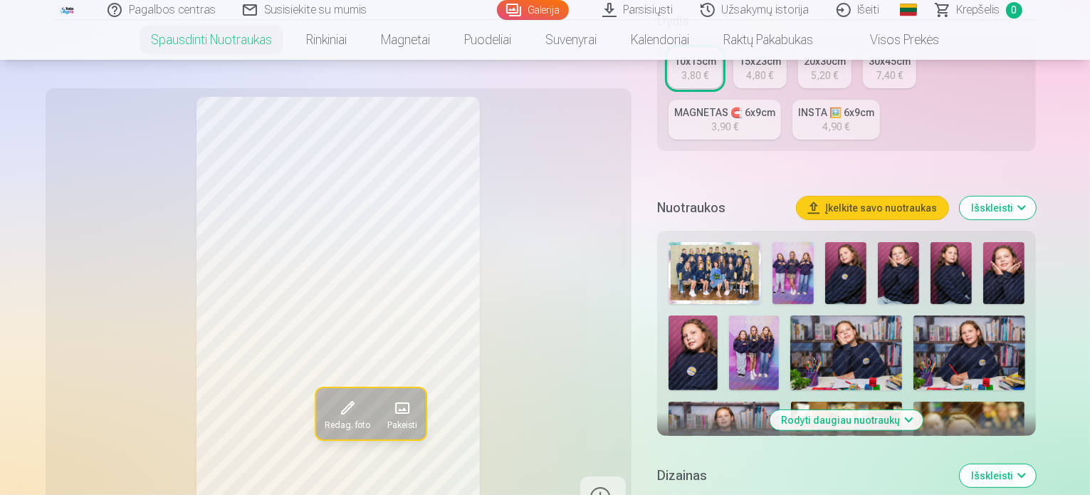
click at [791, 402] on img at bounding box center [846, 439] width 111 height 74
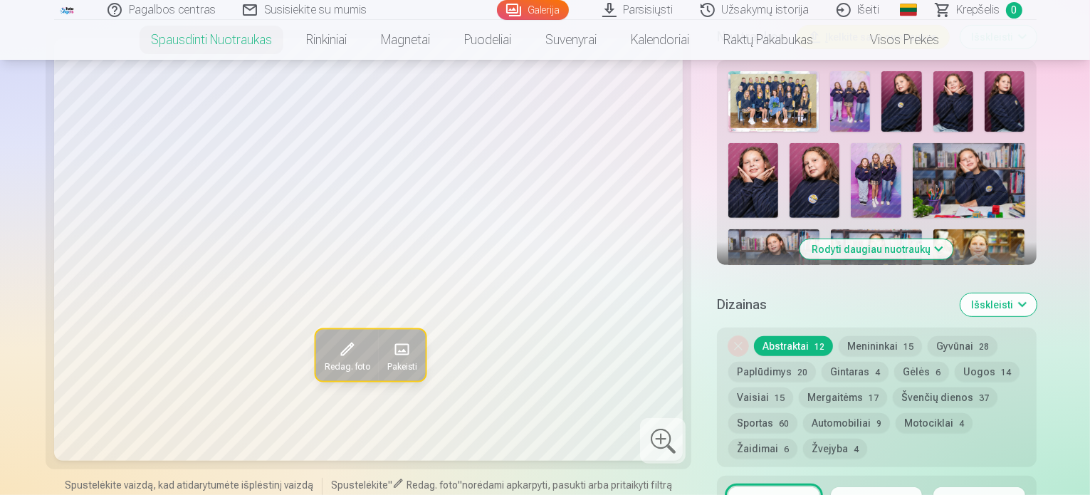
scroll to position [570, 0]
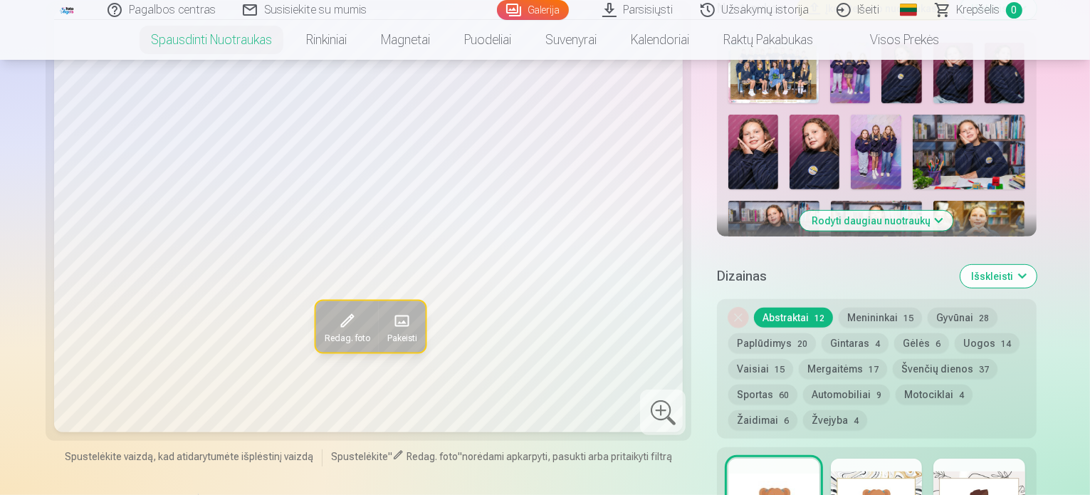
click at [839, 308] on button "Menininkai 15" at bounding box center [880, 318] width 83 height 20
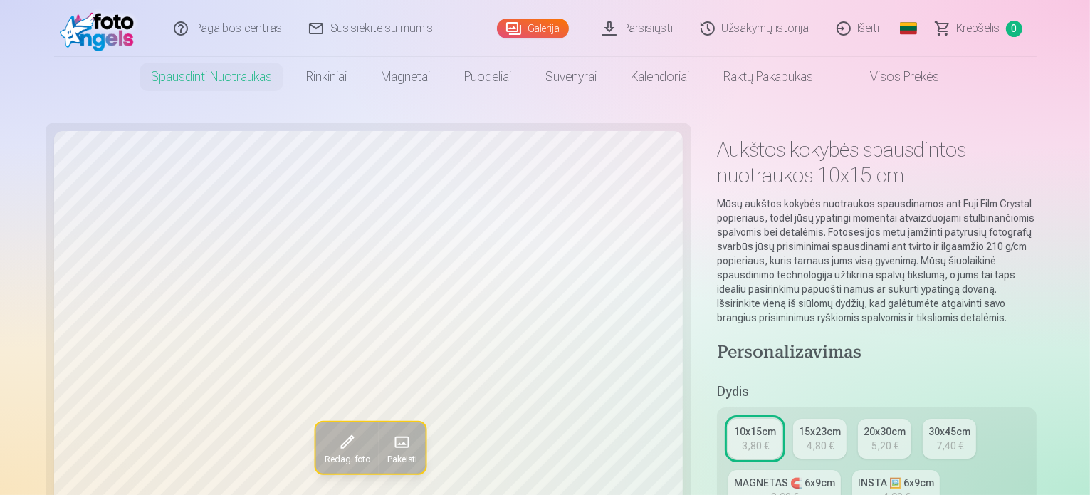
scroll to position [433, 0]
